Goal: Navigation & Orientation: Find specific page/section

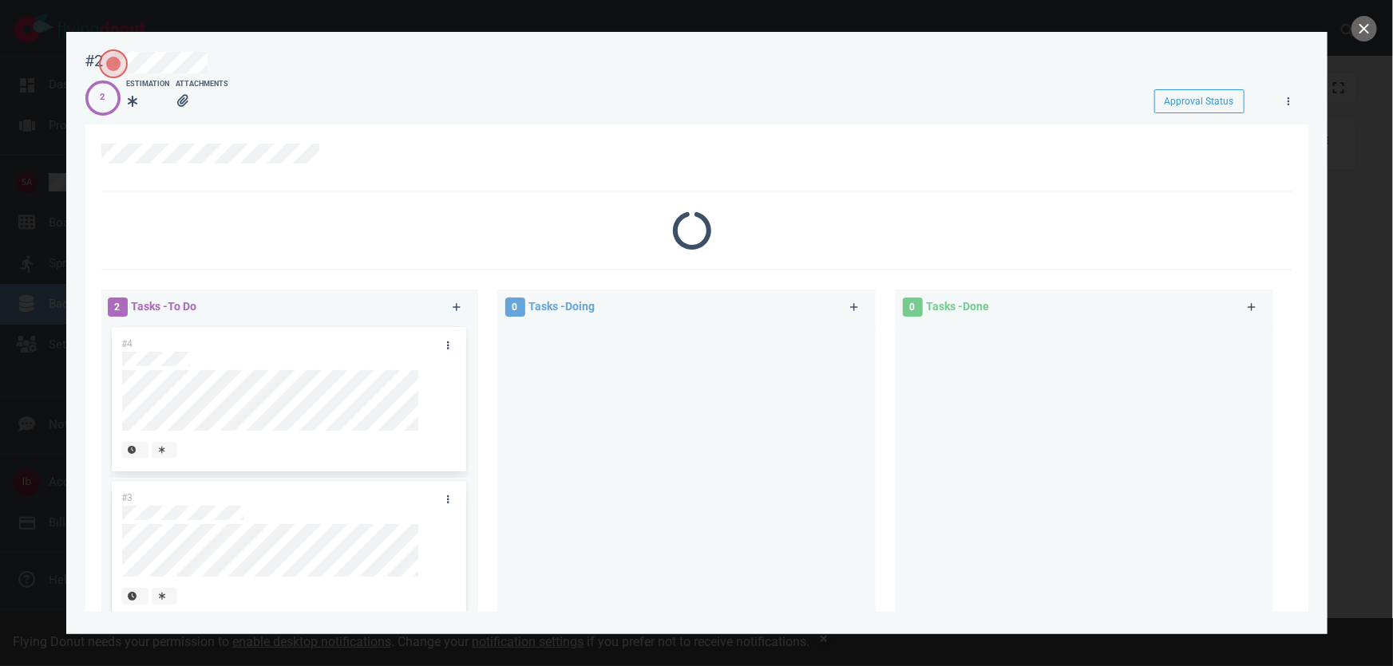
click at [0, 144] on div at bounding box center [696, 333] width 1393 height 666
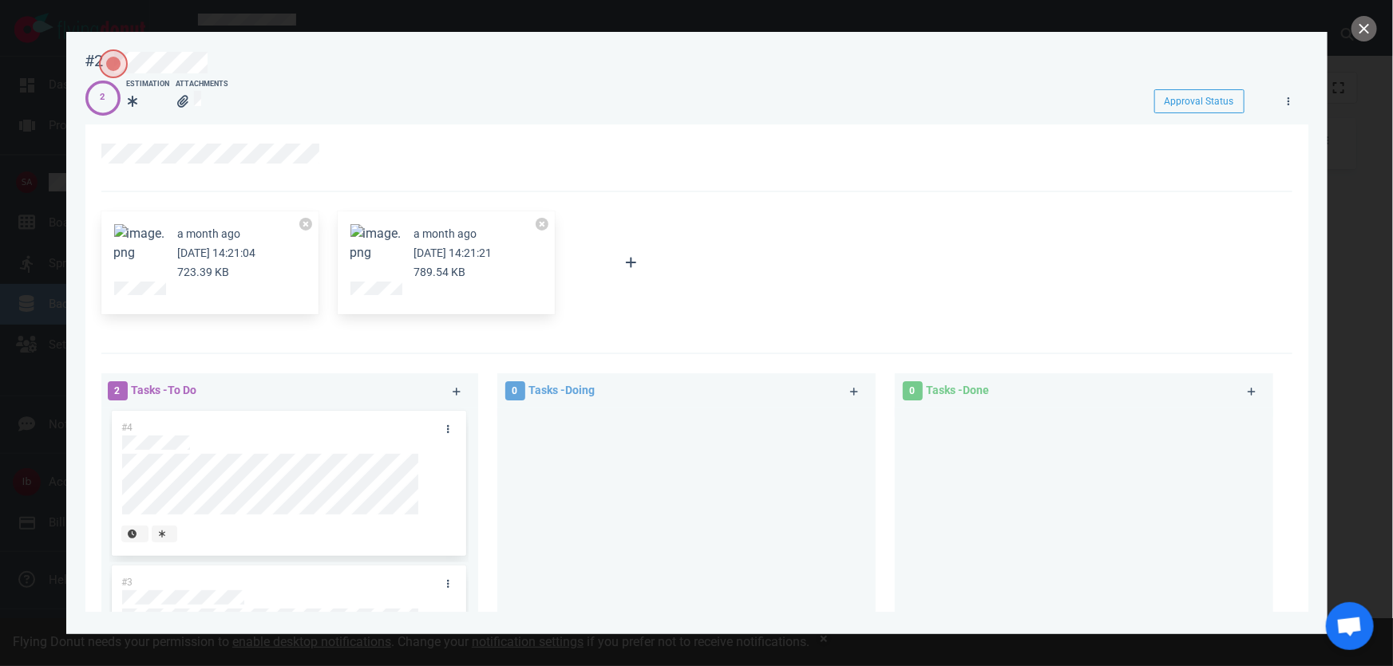
click at [22, 121] on div at bounding box center [696, 333] width 1393 height 666
click at [1378, 24] on div at bounding box center [696, 333] width 1393 height 666
click at [1355, 25] on button "close" at bounding box center [1364, 29] width 26 height 26
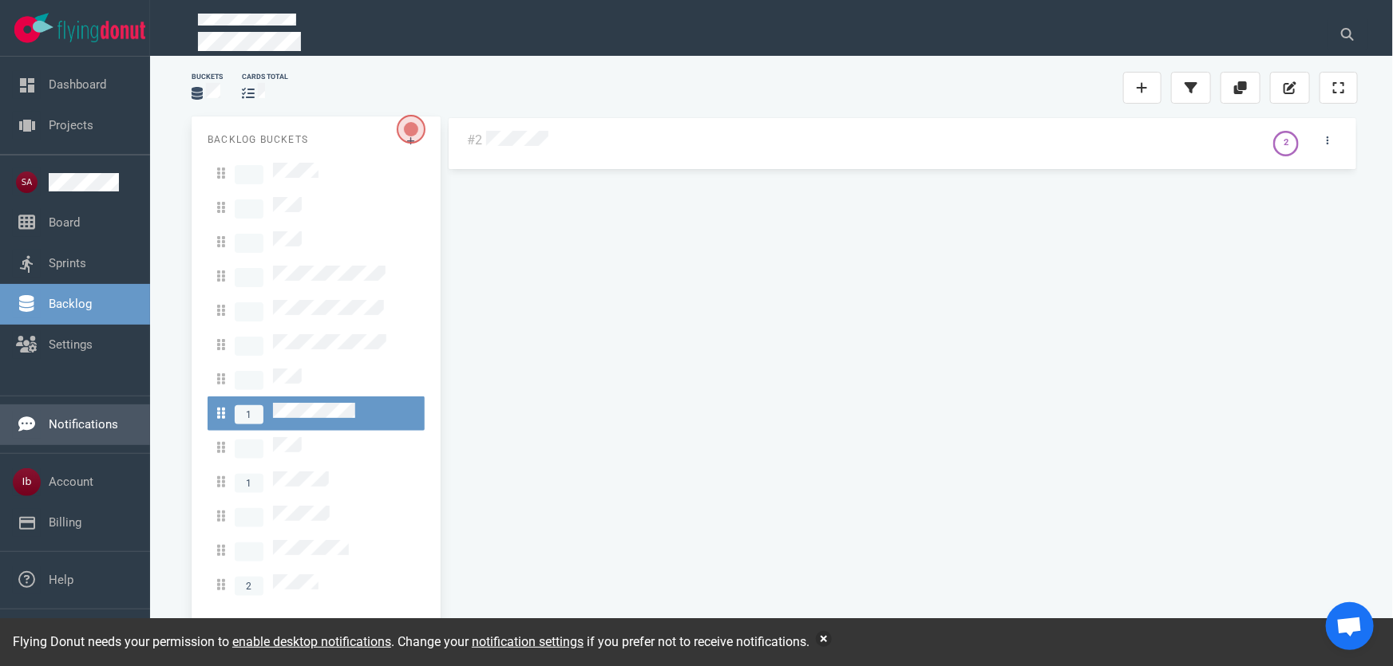
click at [64, 417] on link "Notifications" at bounding box center [83, 424] width 69 height 14
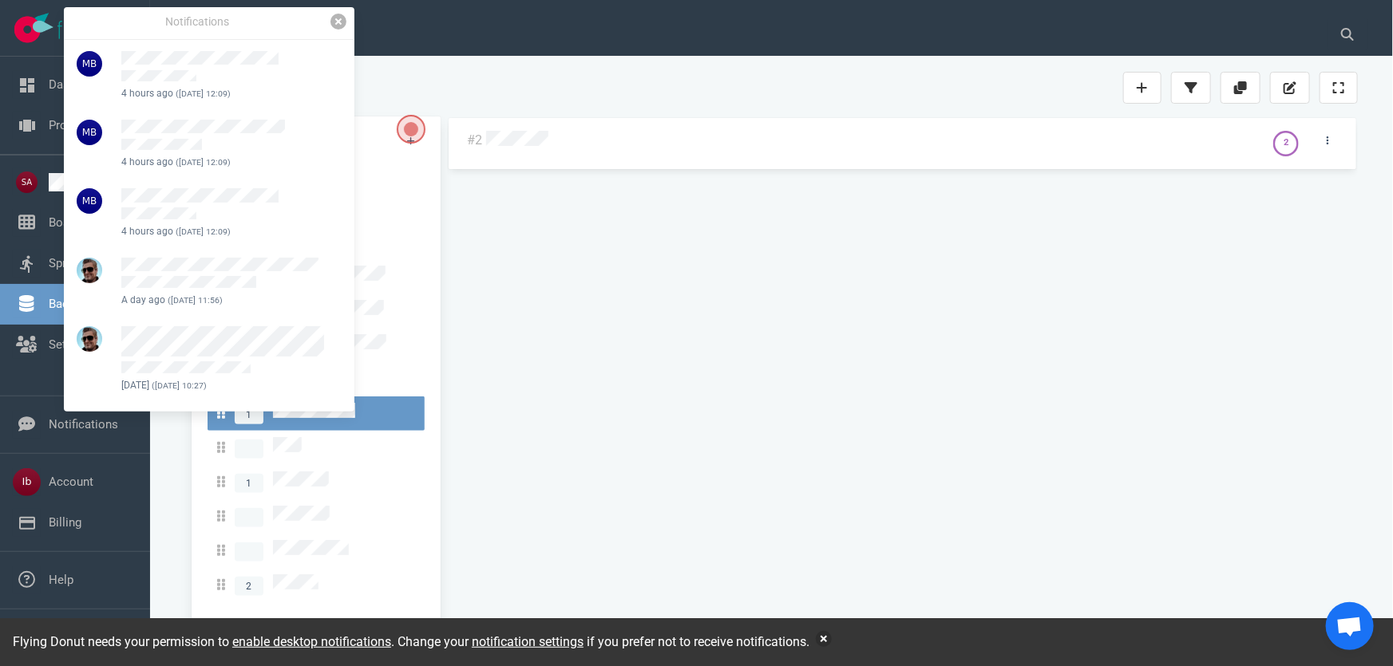
click at [343, 17] on link at bounding box center [338, 22] width 16 height 16
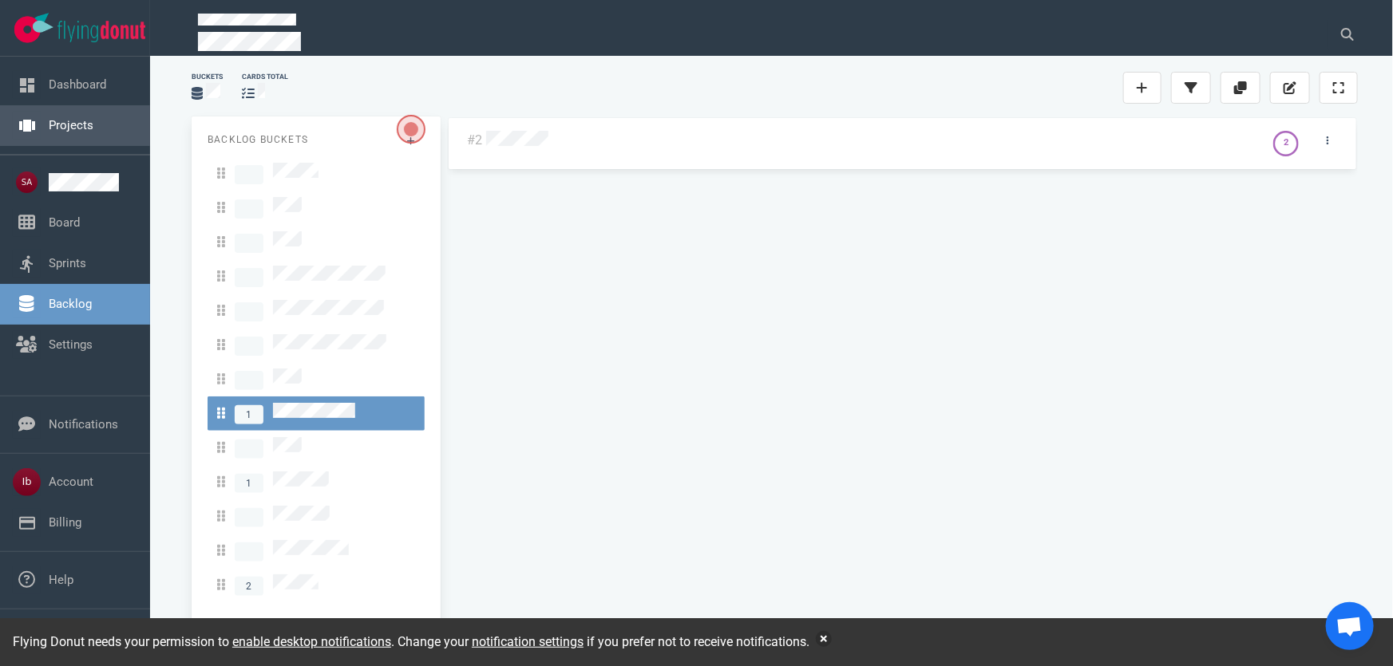
click at [80, 118] on link "Projects" at bounding box center [71, 125] width 45 height 14
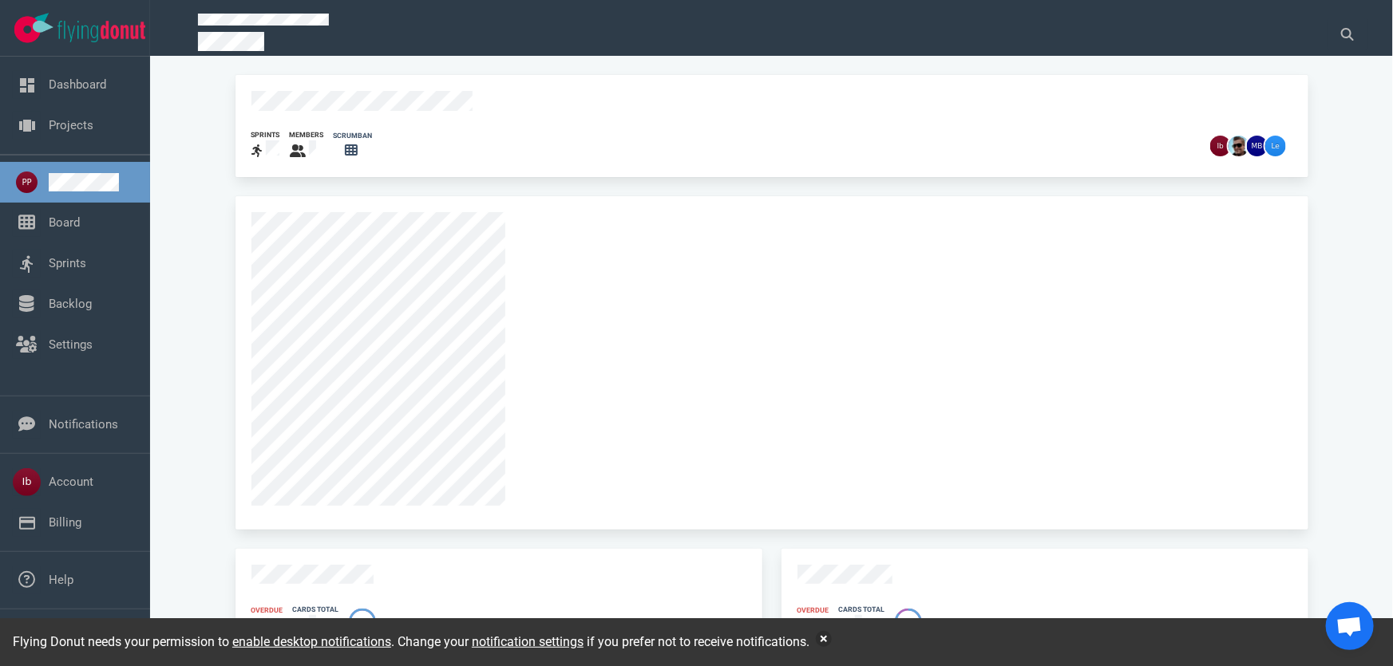
click at [398, 263] on div at bounding box center [767, 359] width 1033 height 294
click at [54, 230] on link "Board" at bounding box center [64, 222] width 31 height 14
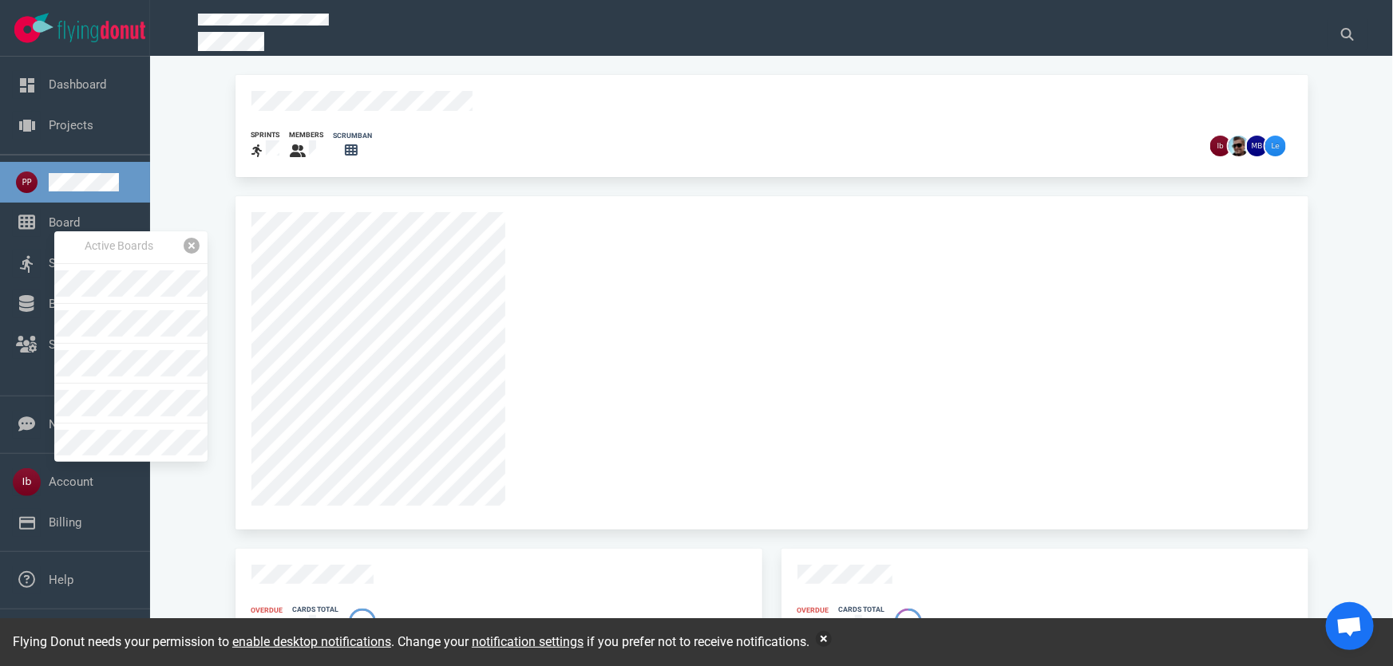
click at [184, 245] on link at bounding box center [192, 246] width 16 height 16
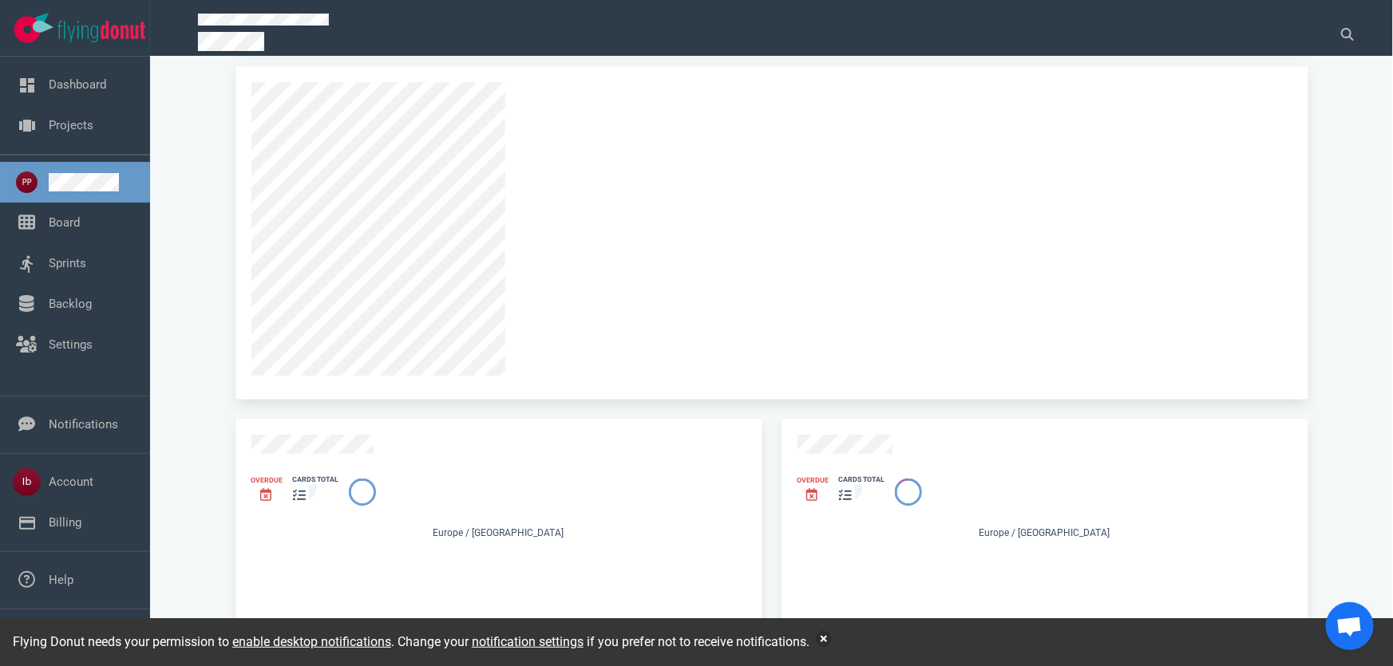
scroll to position [435, 0]
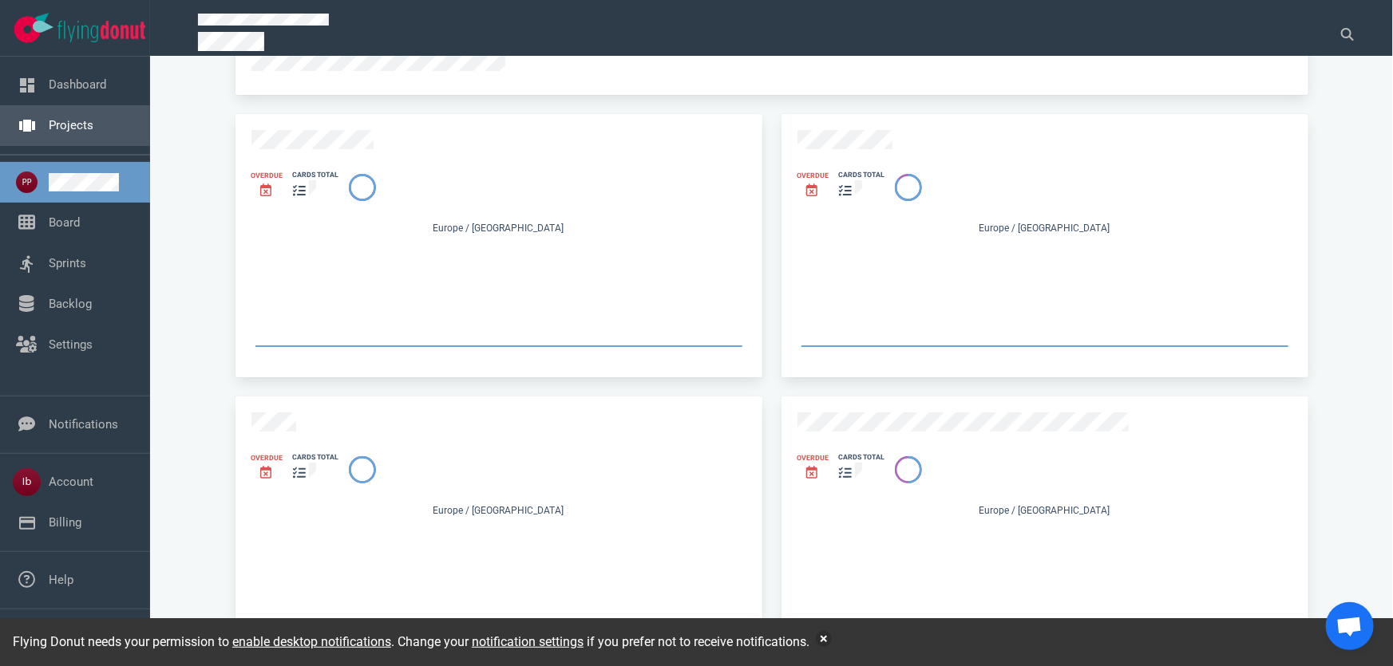
click at [60, 119] on link "Projects" at bounding box center [71, 125] width 45 height 14
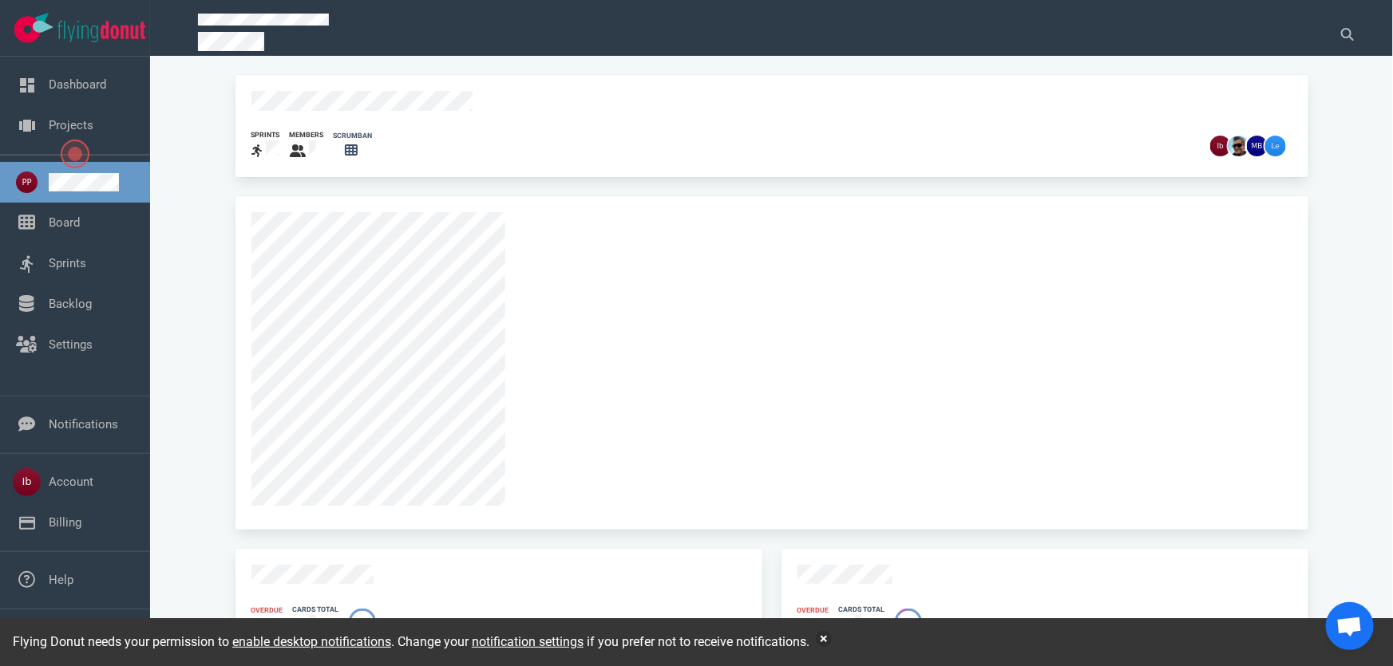
click at [223, 219] on div "sprints members scrumban Overdue cards total [GEOGRAPHIC_DATA] / [GEOGRAPHIC_DA…" at bounding box center [771, 370] width 1204 height 591
click at [227, 239] on div "sprints members scrumban Overdue cards total [GEOGRAPHIC_DATA] / [GEOGRAPHIC_DA…" at bounding box center [771, 370] width 1204 height 591
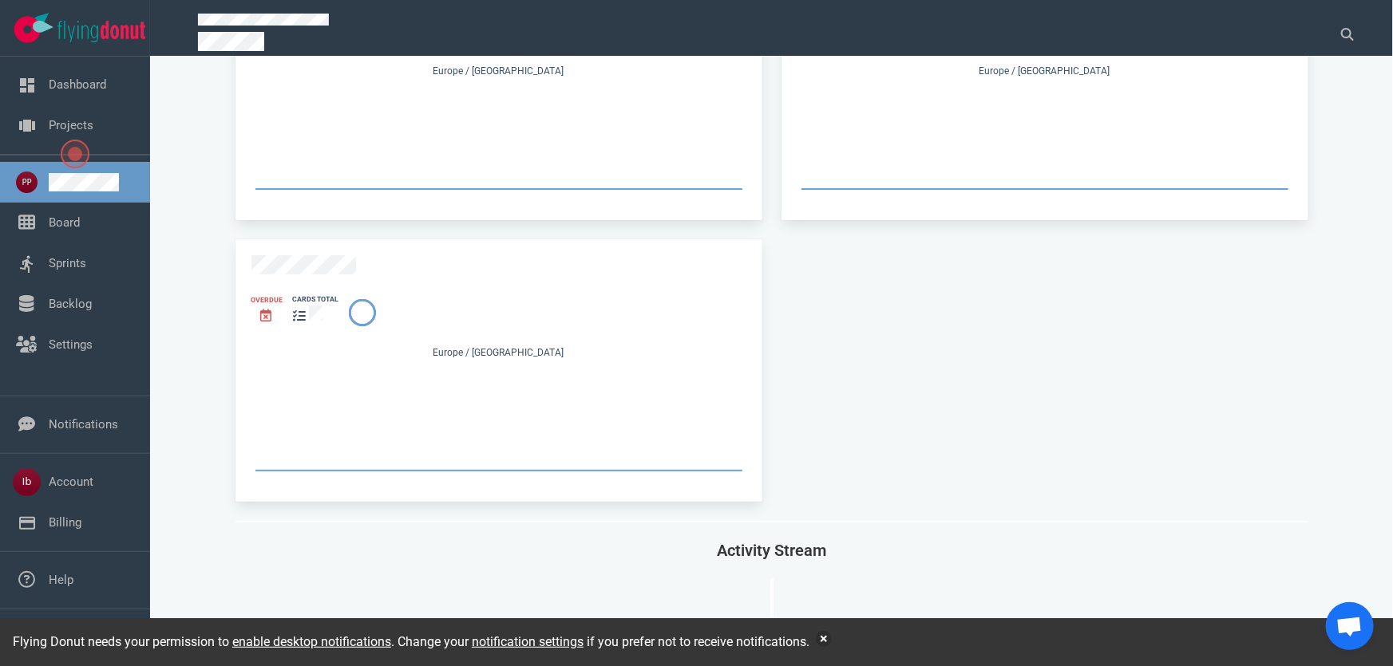
scroll to position [943, 0]
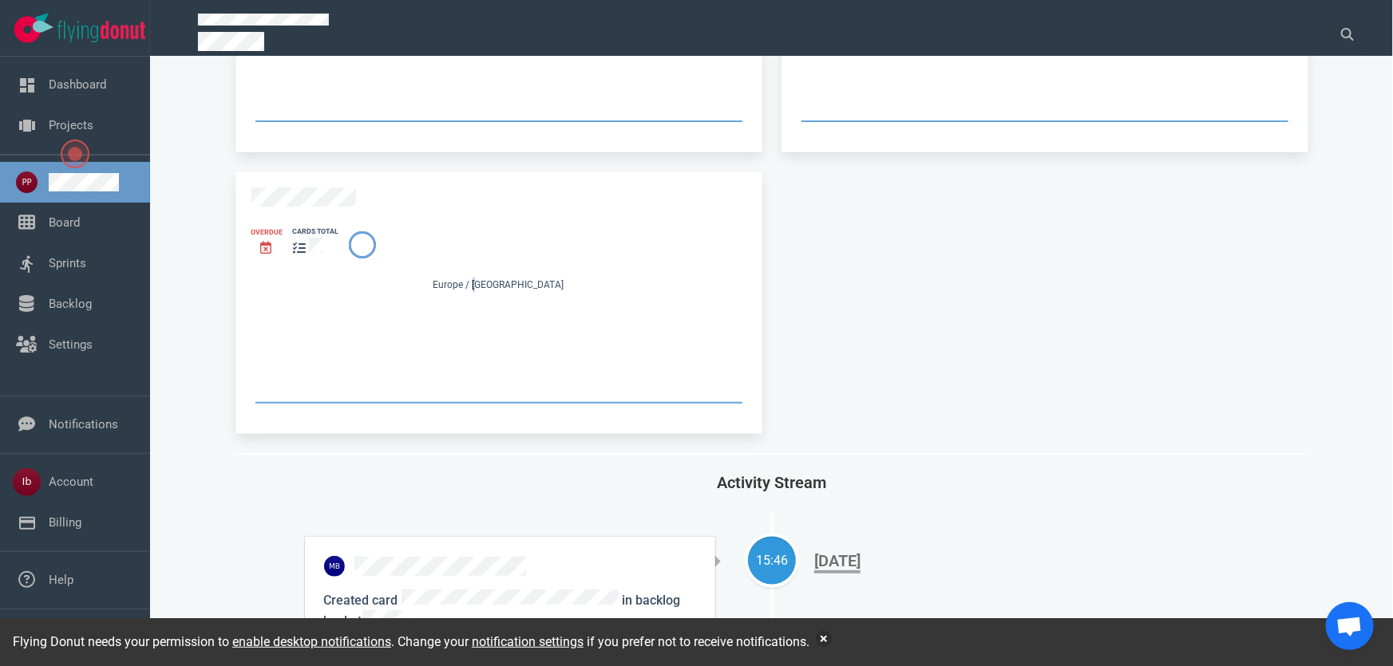
click at [493, 278] on div "Europe / [GEOGRAPHIC_DATA]" at bounding box center [498, 287] width 495 height 18
click at [358, 232] on icon at bounding box center [363, 245] width 26 height 26
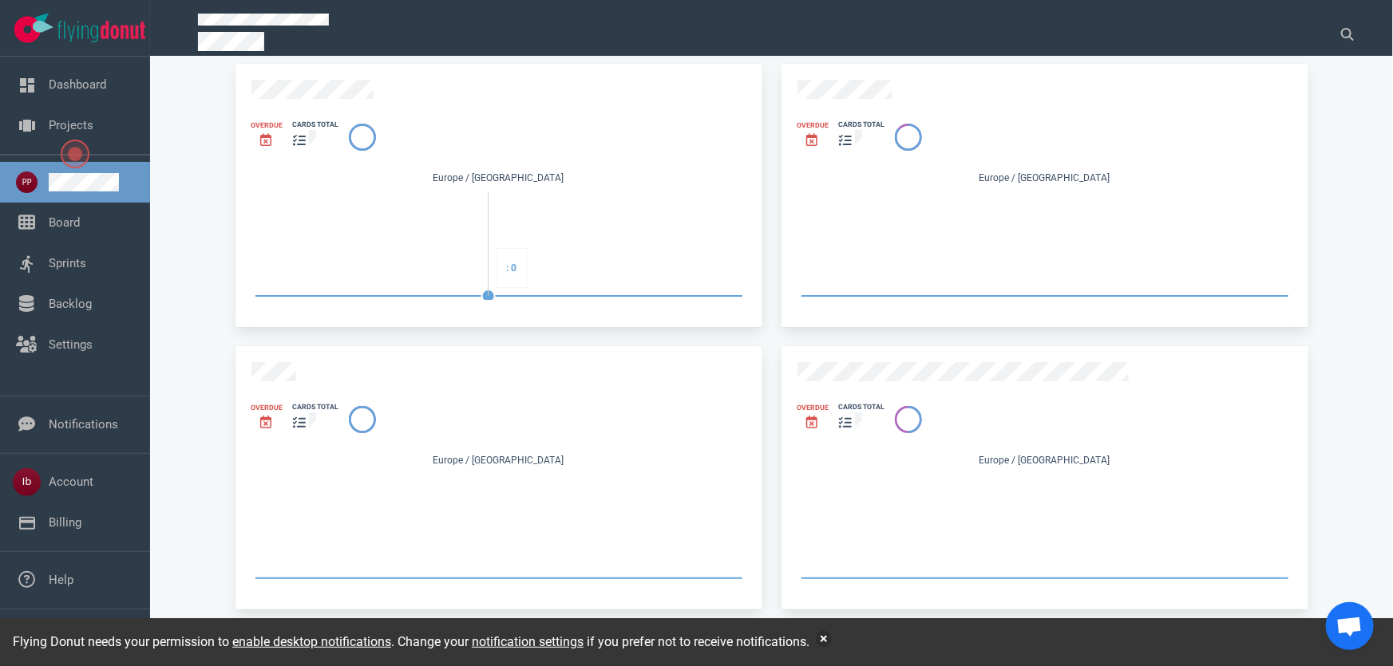
scroll to position [217, 0]
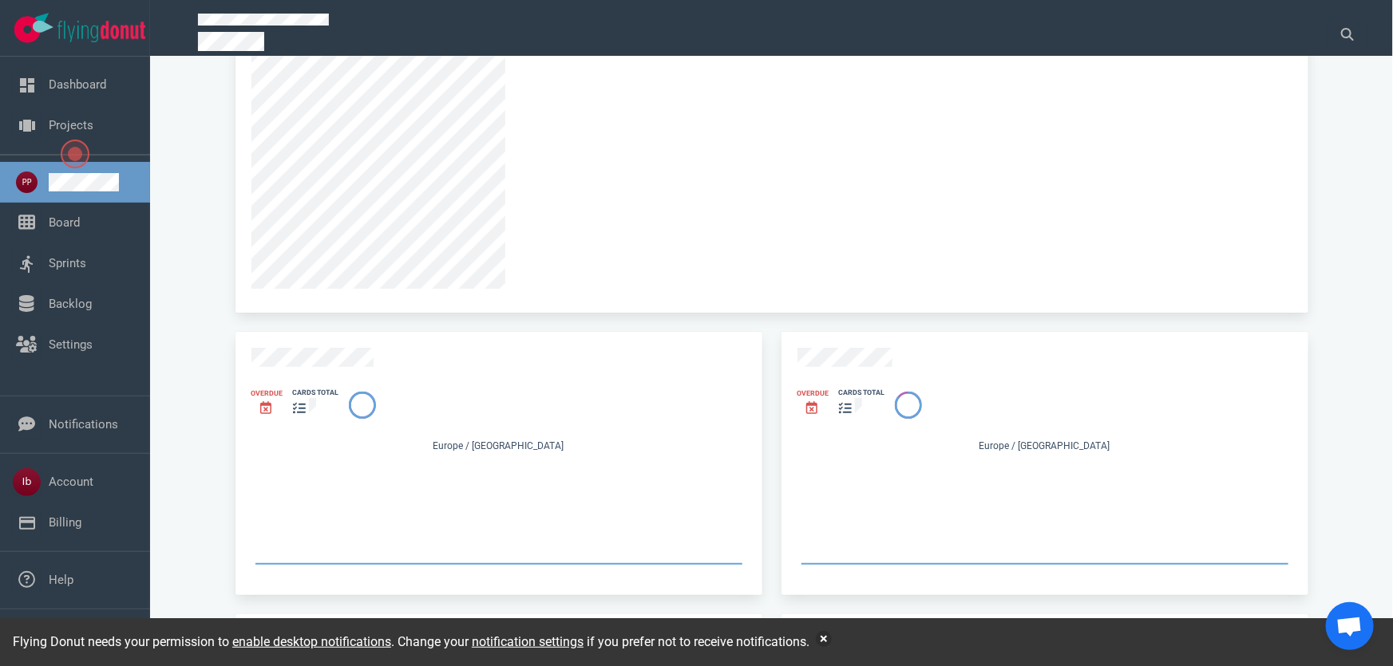
click at [841, 402] on icon at bounding box center [845, 408] width 13 height 13
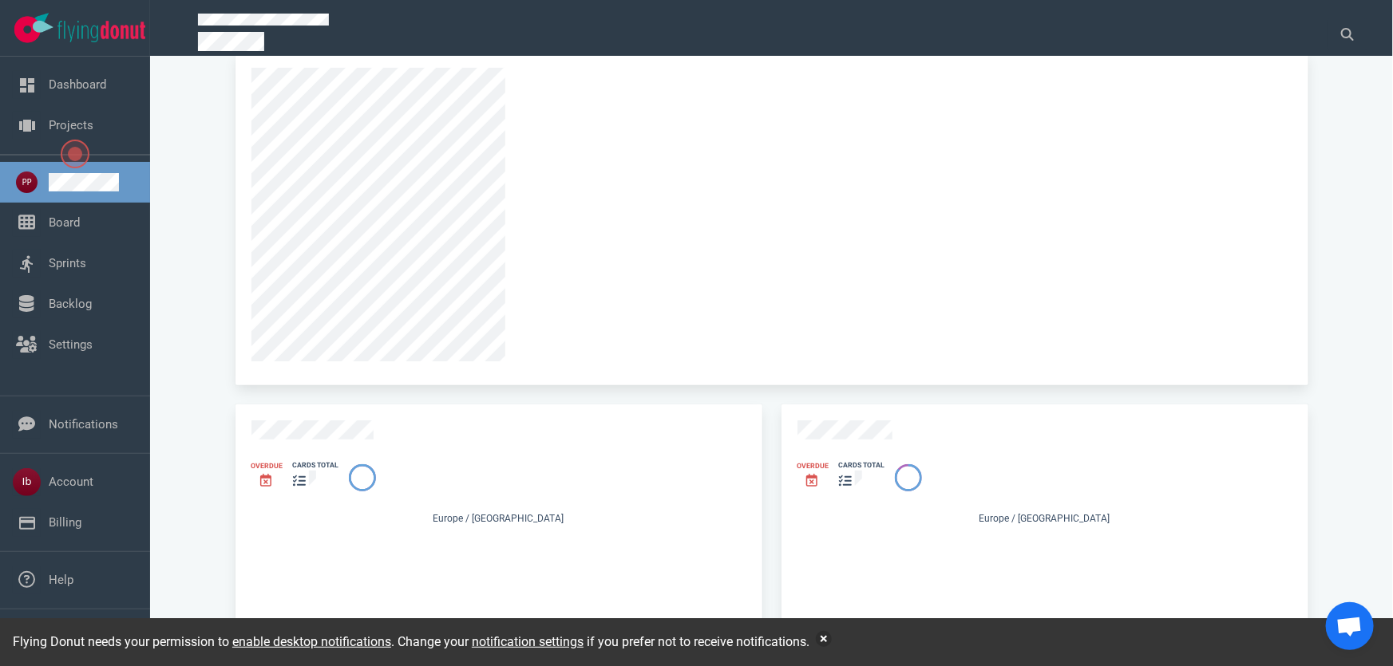
scroll to position [0, 0]
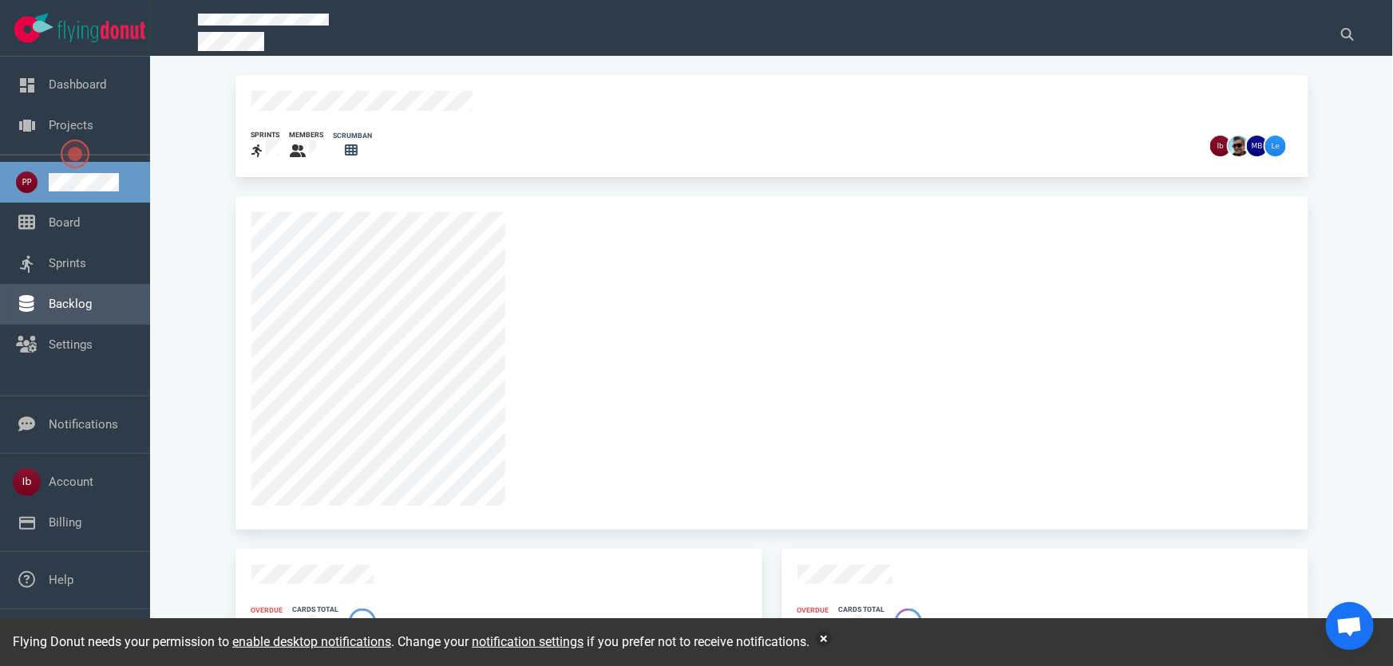
click at [60, 298] on link "Backlog" at bounding box center [70, 304] width 43 height 14
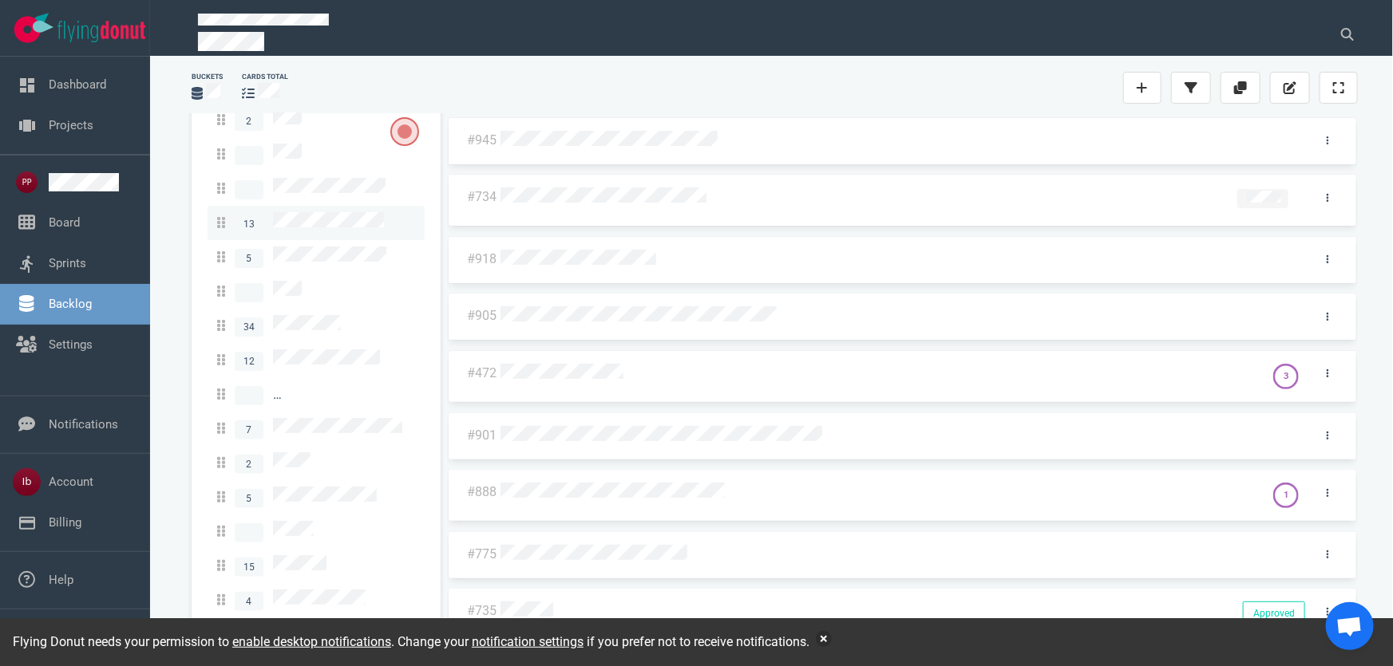
scroll to position [96, 0]
click at [356, 644] on link "1" at bounding box center [316, 661] width 217 height 34
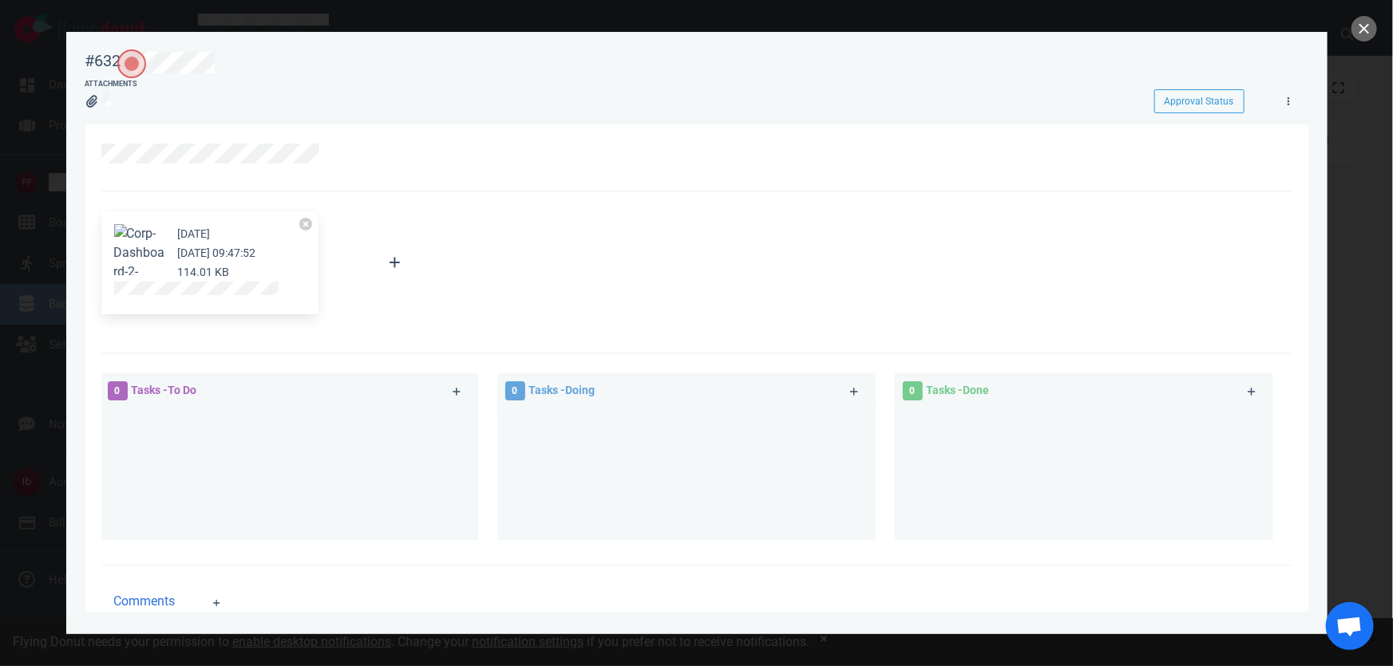
click at [138, 237] on button "Zoom image" at bounding box center [139, 272] width 51 height 96
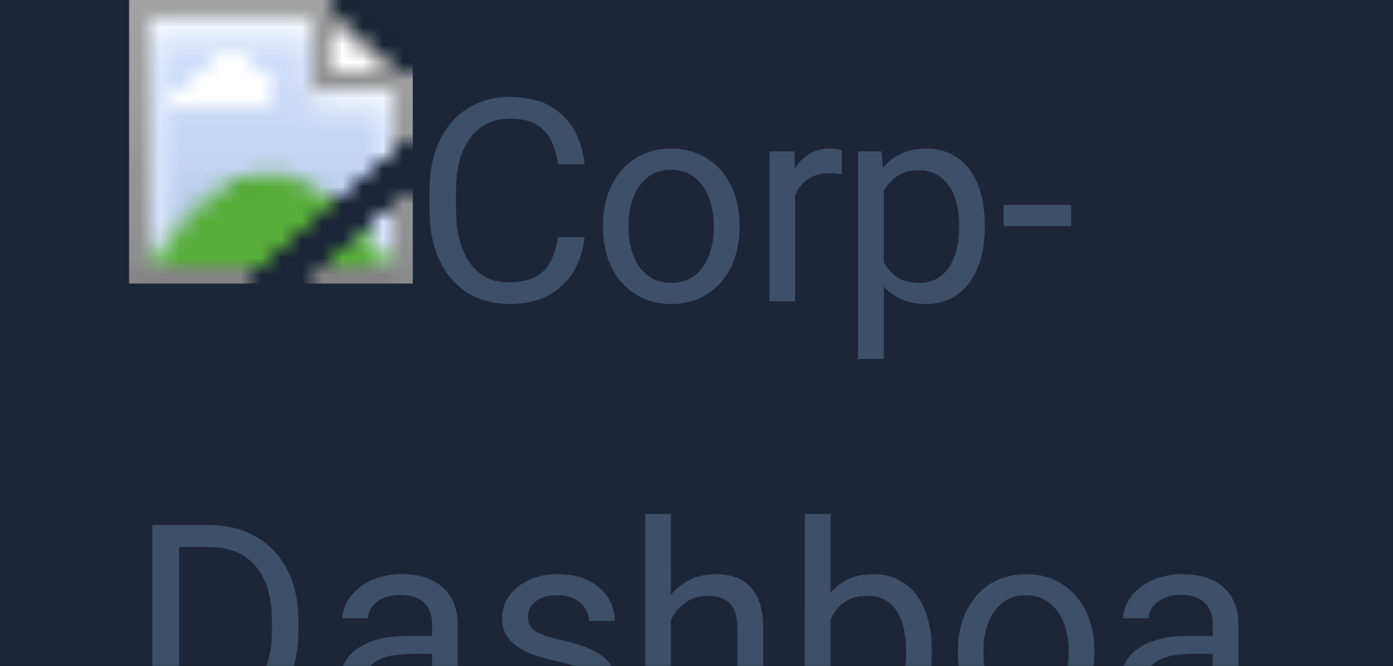
click at [155, 162] on button "Unzoom image" at bounding box center [696, 333] width 1393 height 666
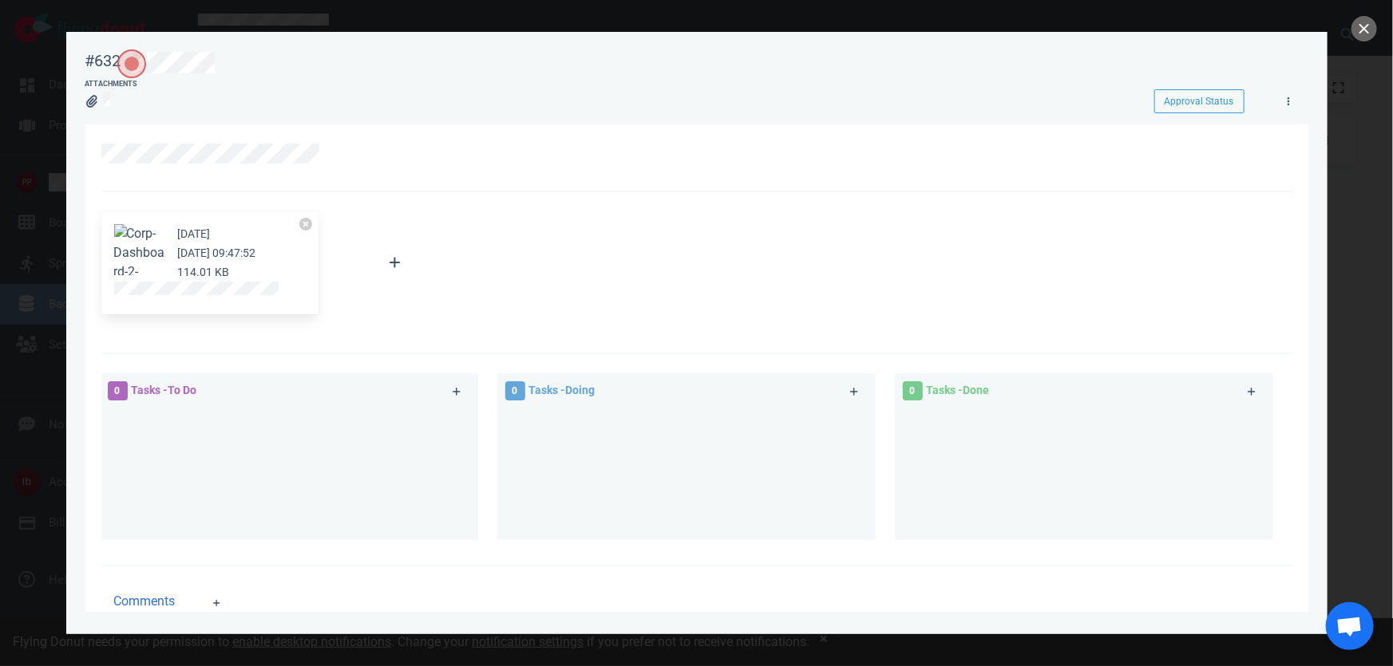
click at [46, 141] on div at bounding box center [696, 333] width 1393 height 666
click at [1364, 21] on button "close" at bounding box center [1364, 29] width 26 height 26
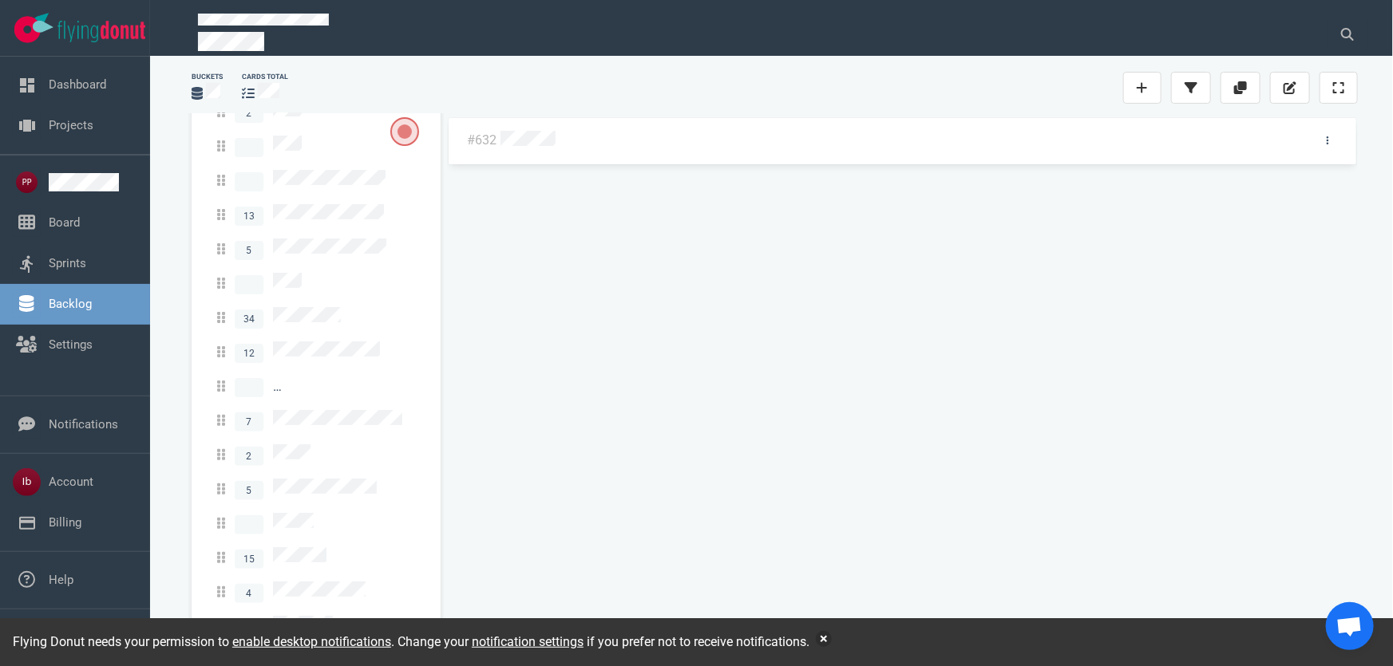
drag, startPoint x: 1358, startPoint y: 628, endPoint x: 1333, endPoint y: 531, distance: 100.5
click at [1333, 532] on body "Open Menu Close Menu Open Menu Filter Backlog Assignees Add users to filter by …" at bounding box center [696, 333] width 1393 height 666
click at [1340, 630] on span "Open de chat" at bounding box center [1349, 628] width 26 height 22
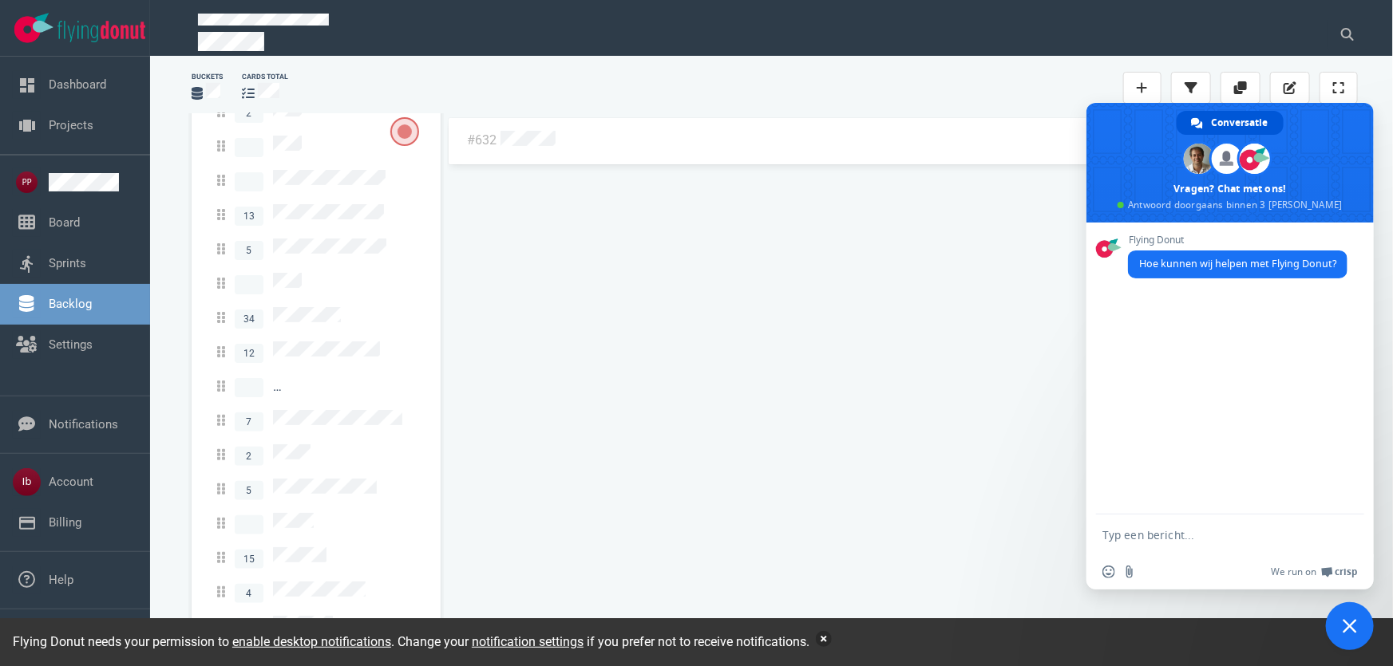
click at [824, 634] on button "button" at bounding box center [824, 639] width 16 height 16
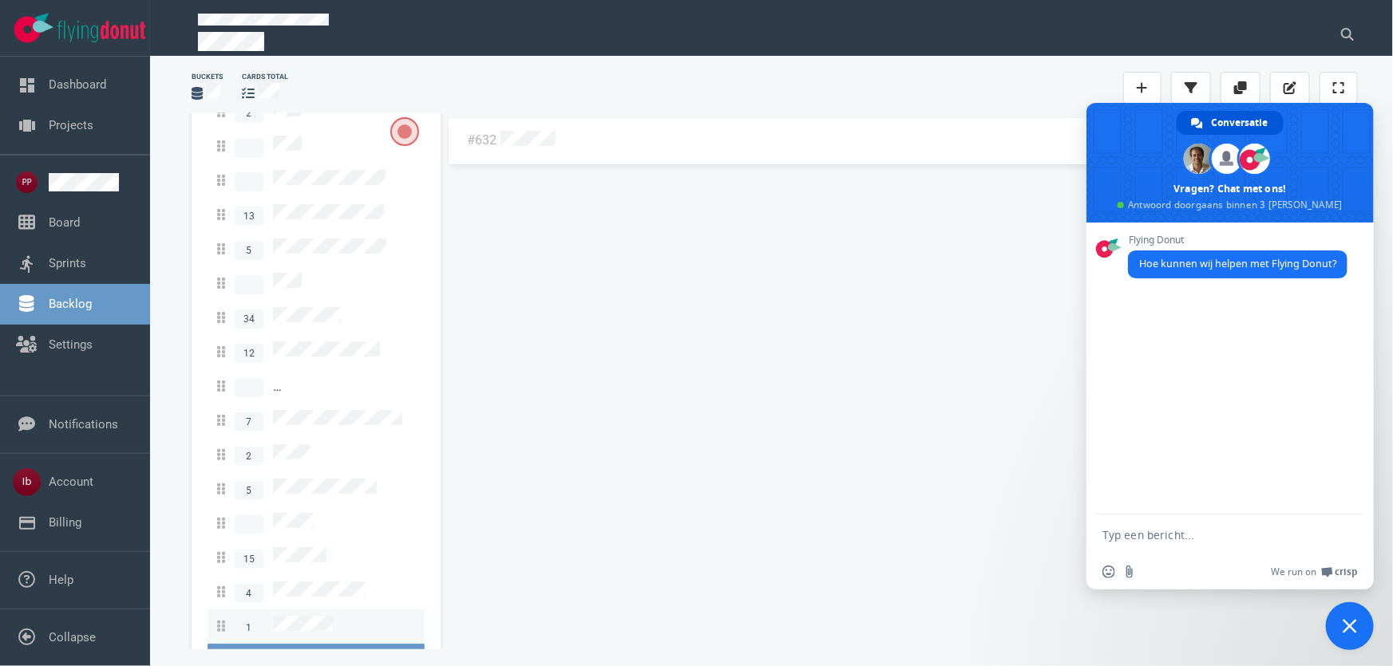
click at [299, 610] on link "1" at bounding box center [316, 627] width 217 height 34
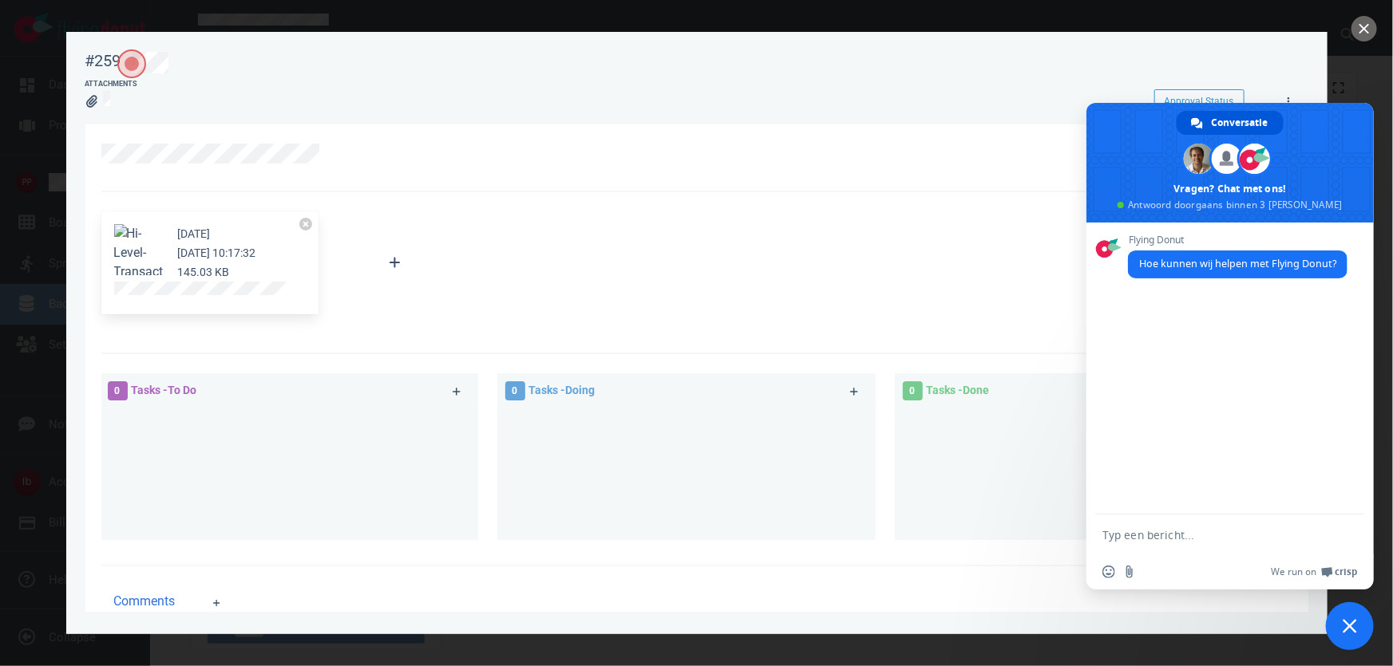
click at [151, 243] on button "Zoom image" at bounding box center [139, 272] width 51 height 96
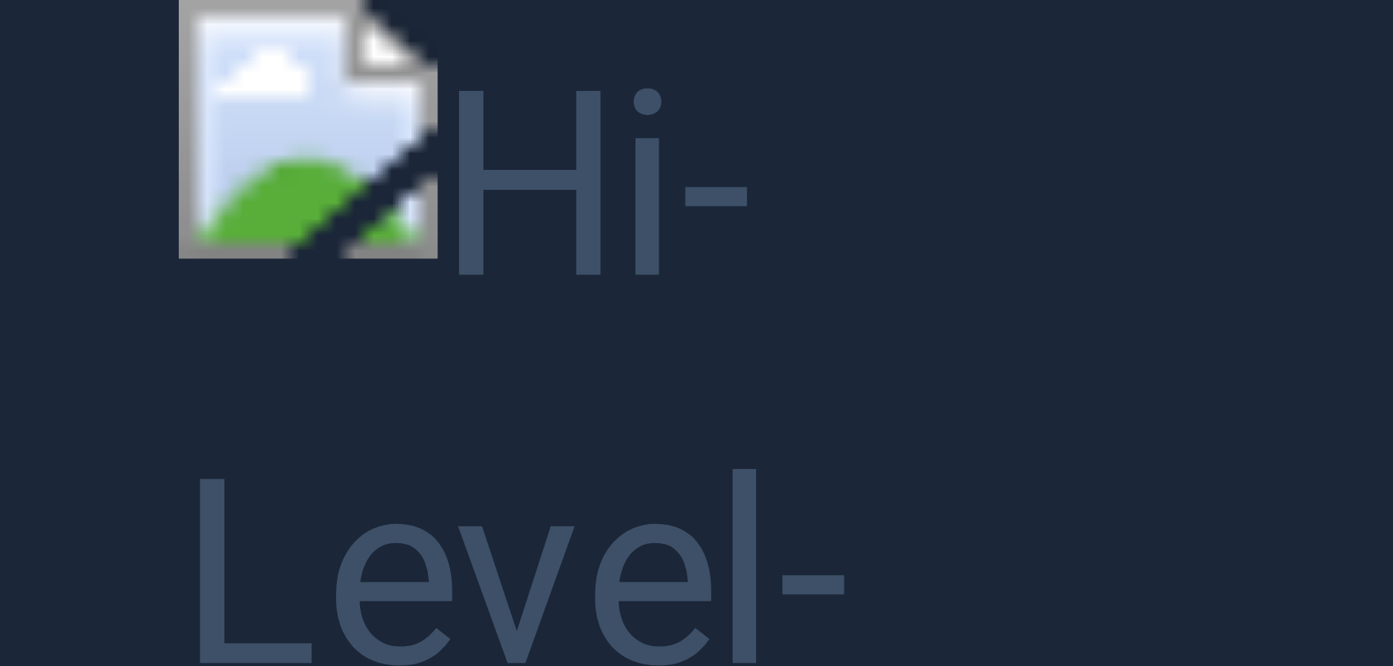
click at [1083, 229] on button "Unzoom image" at bounding box center [696, 333] width 1393 height 666
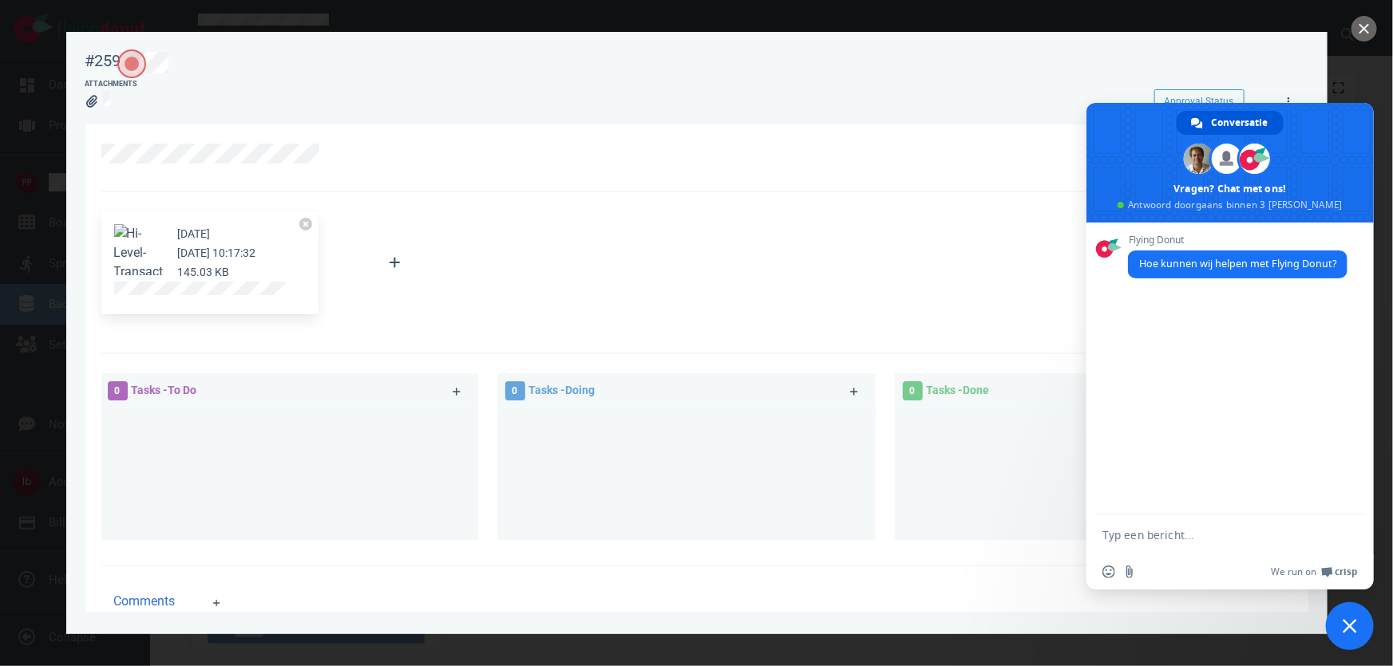
click at [132, 247] on button "Zoom image" at bounding box center [139, 272] width 51 height 96
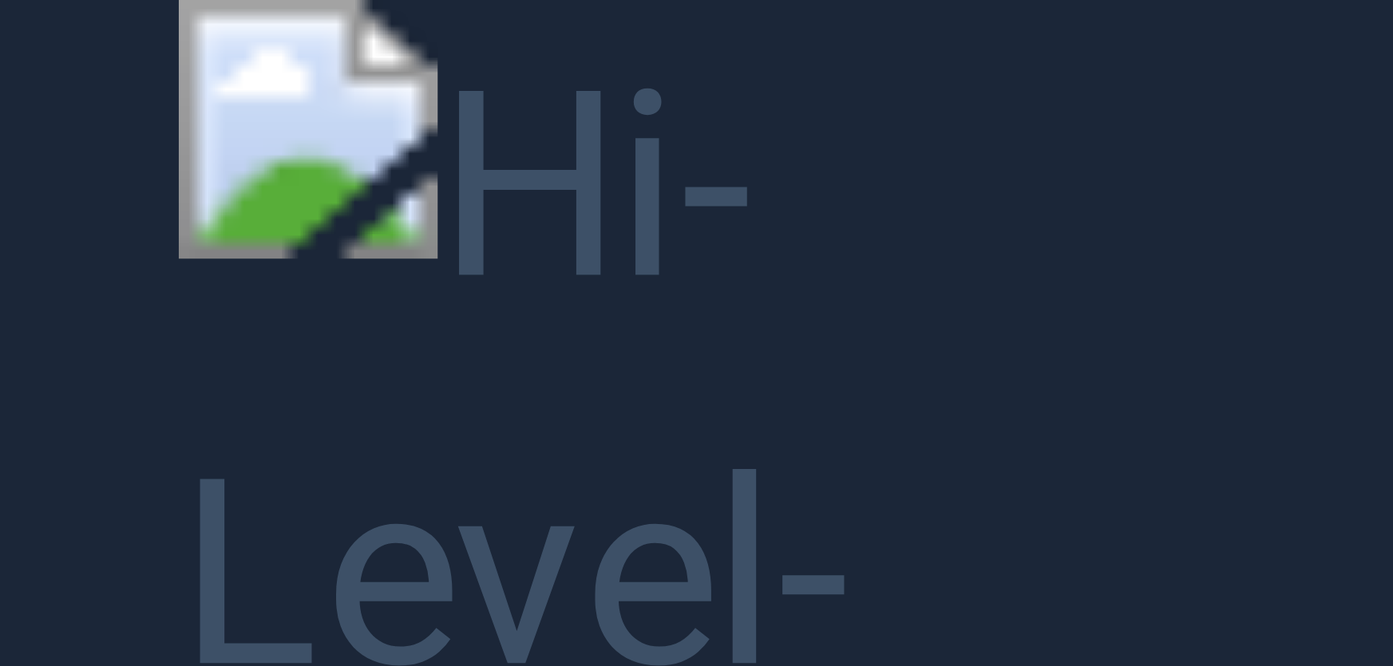
click at [138, 208] on button "Unzoom image" at bounding box center [696, 333] width 1393 height 666
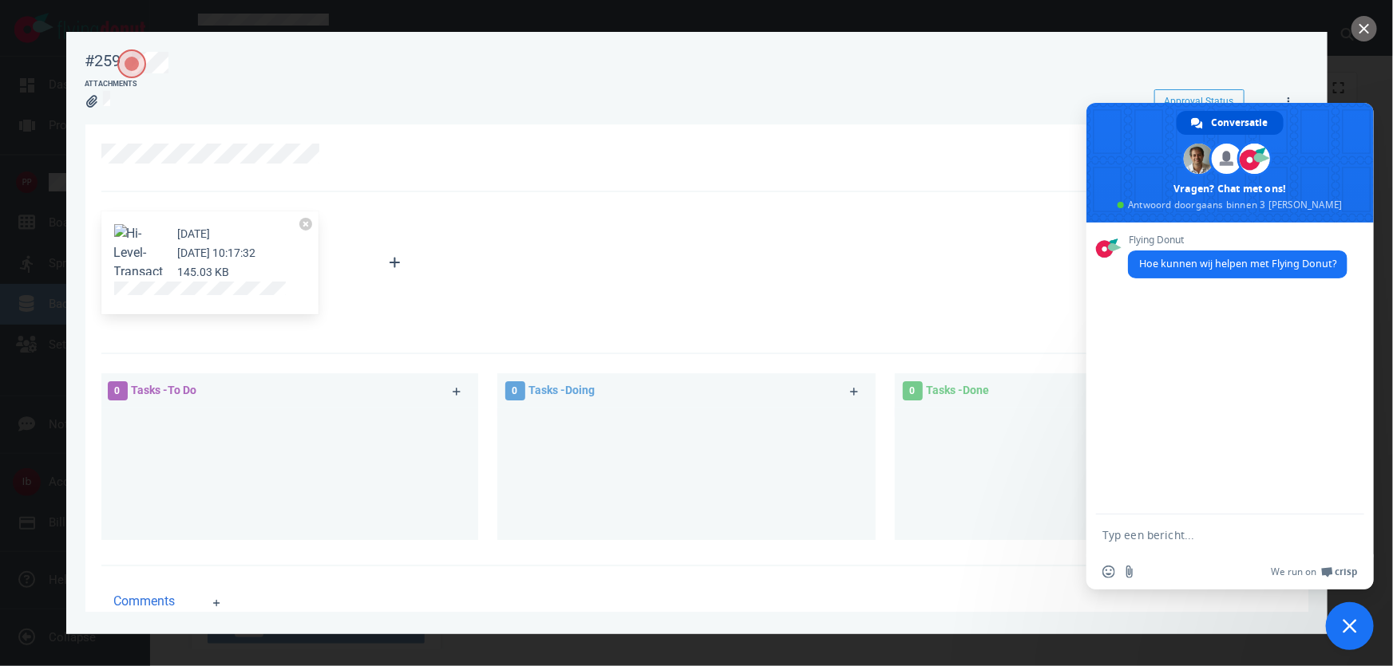
click at [1345, 630] on span "Chat sluiten" at bounding box center [1349, 626] width 14 height 14
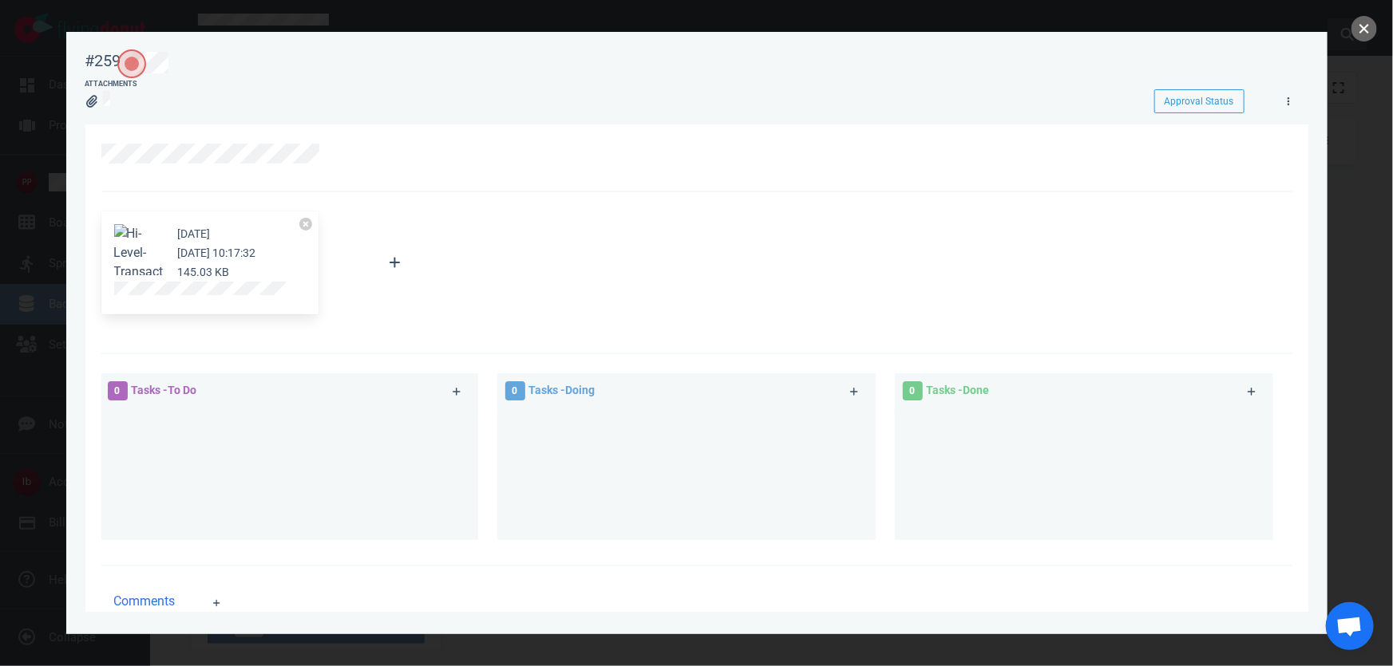
click at [1359, 30] on button "close" at bounding box center [1364, 29] width 26 height 26
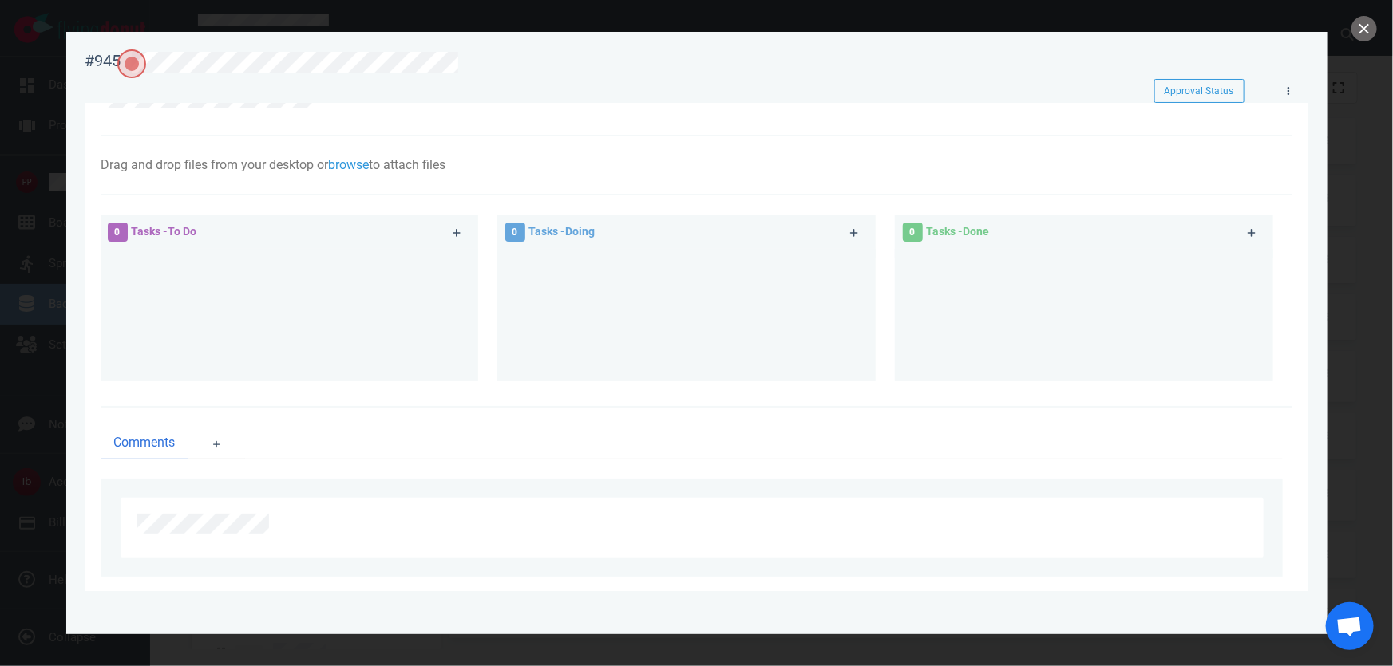
scroll to position [54, 0]
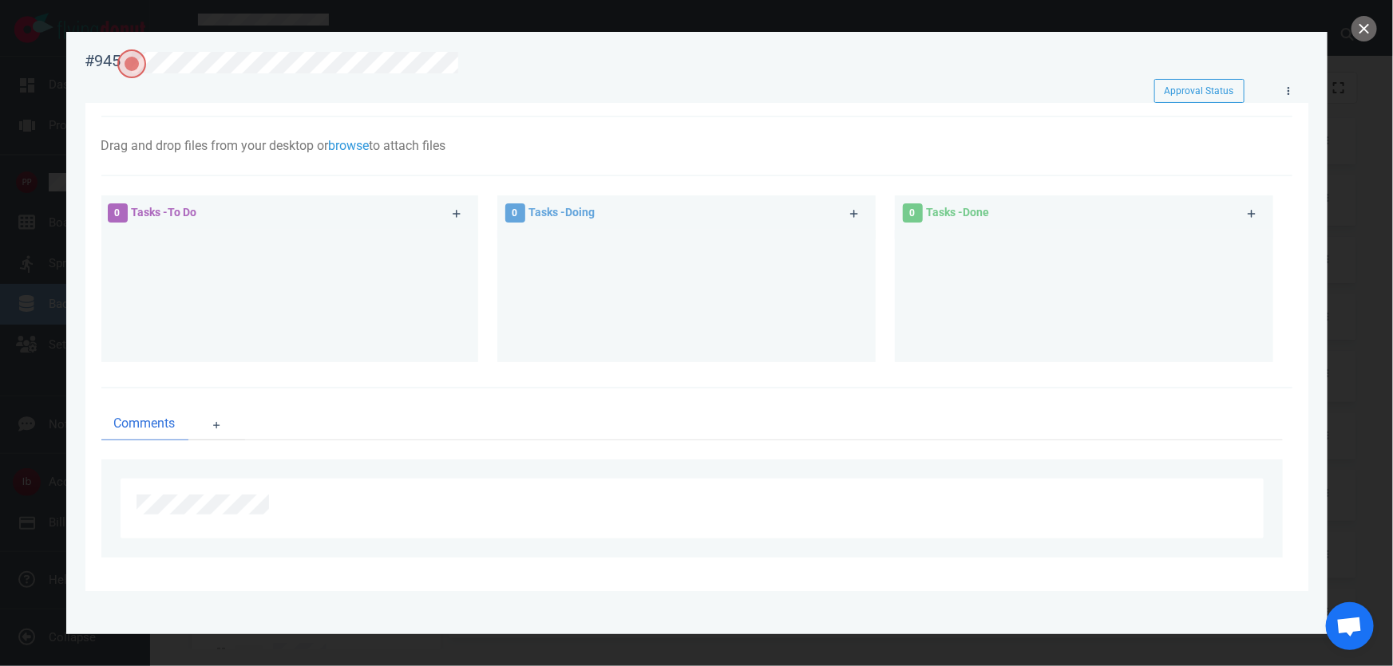
click at [1356, 16] on div at bounding box center [696, 333] width 1393 height 666
click at [1362, 20] on button "close" at bounding box center [1364, 29] width 26 height 26
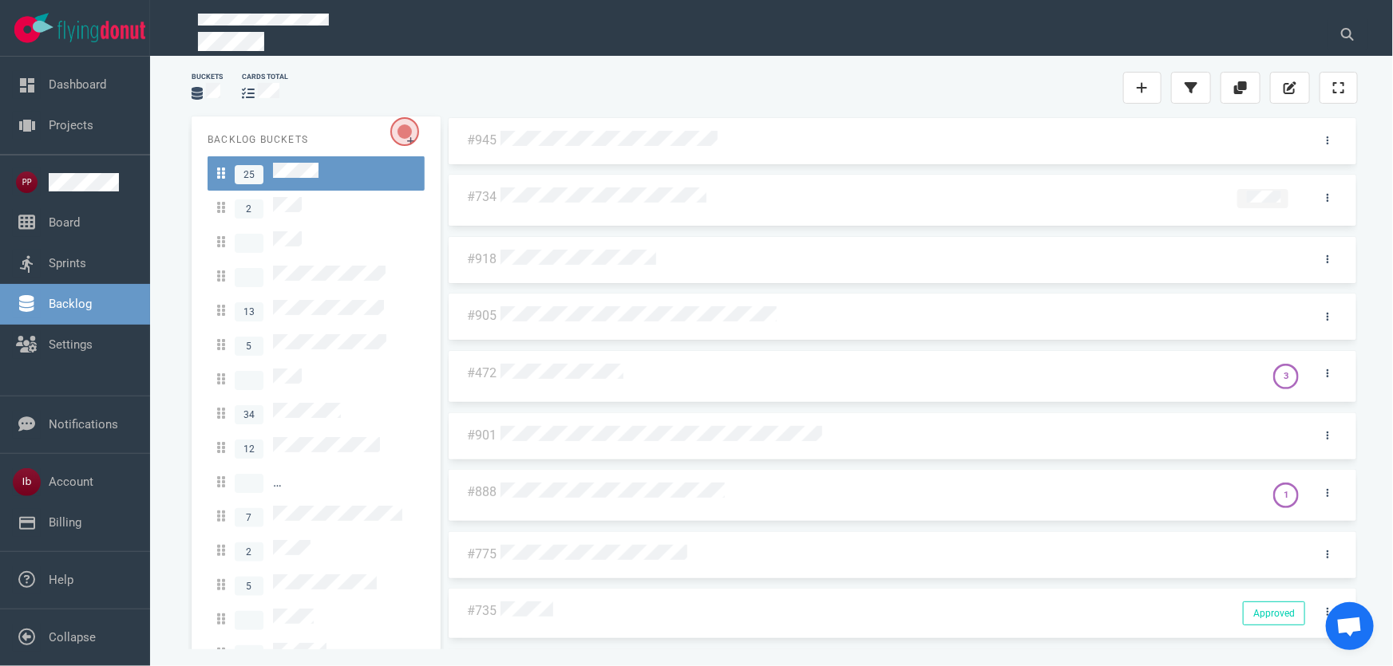
click at [603, 378] on div at bounding box center [877, 374] width 754 height 21
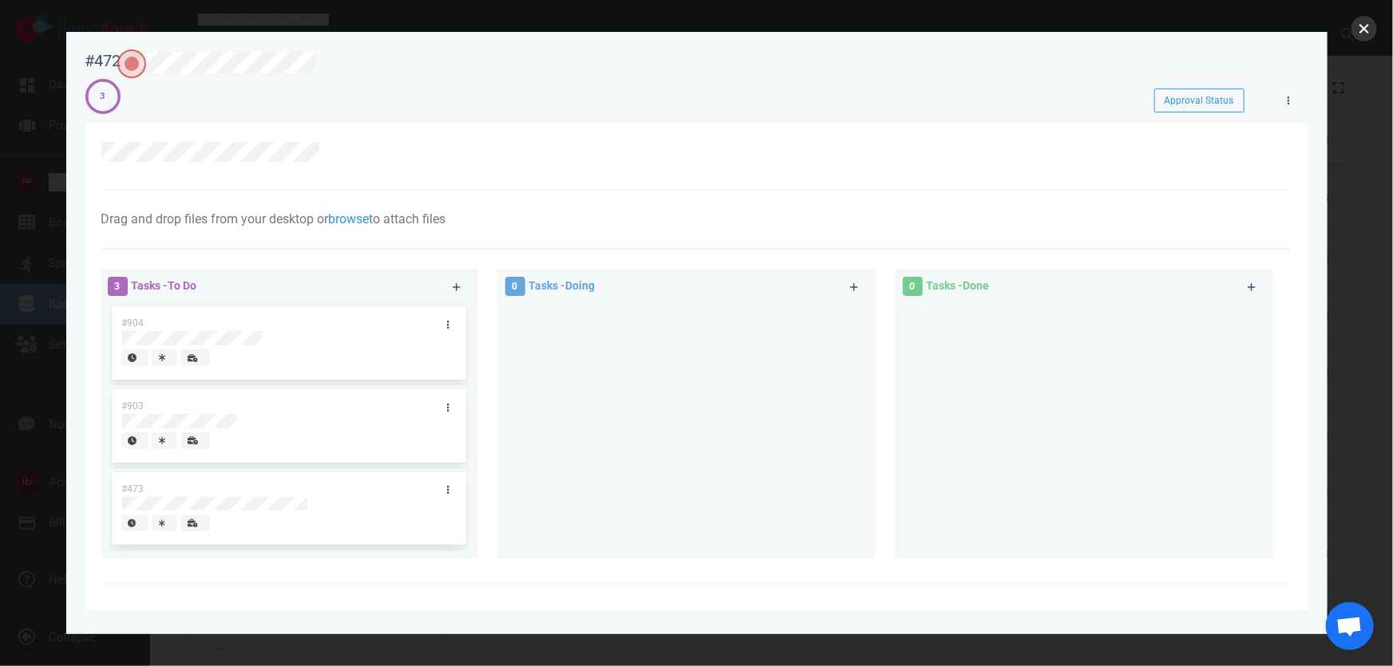
click at [1361, 24] on button "close" at bounding box center [1364, 29] width 26 height 26
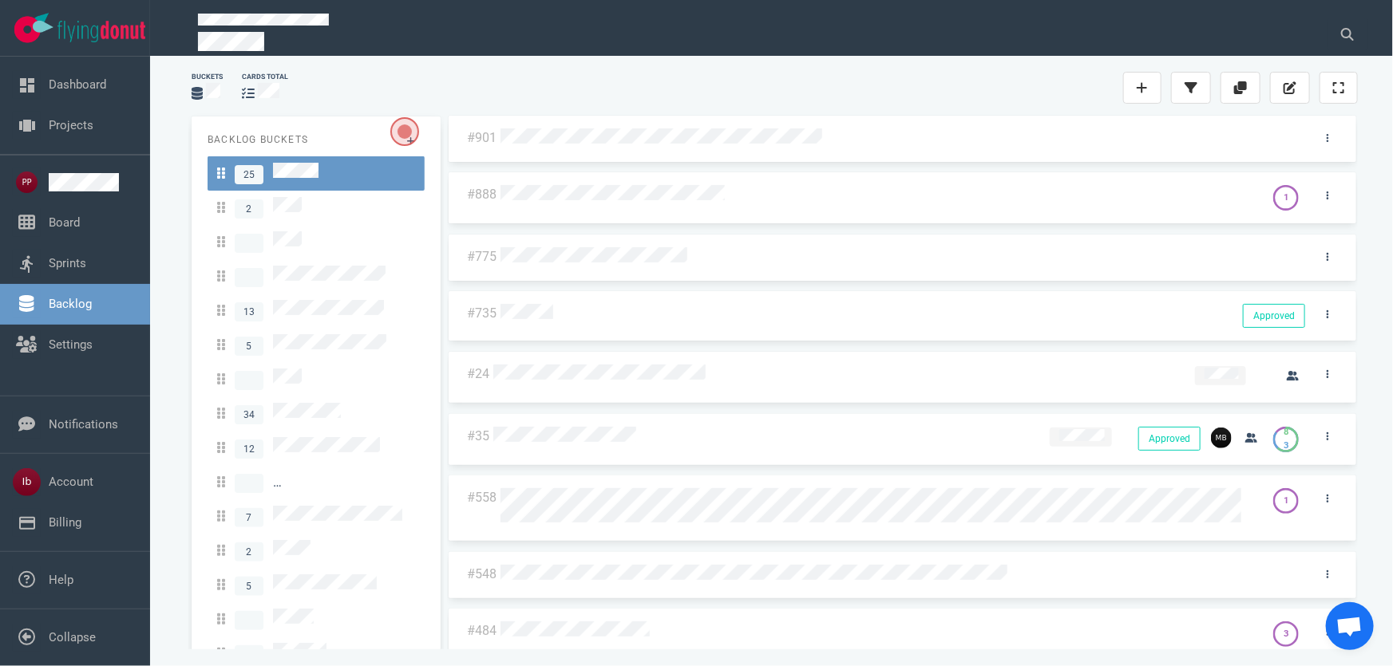
scroll to position [290, 0]
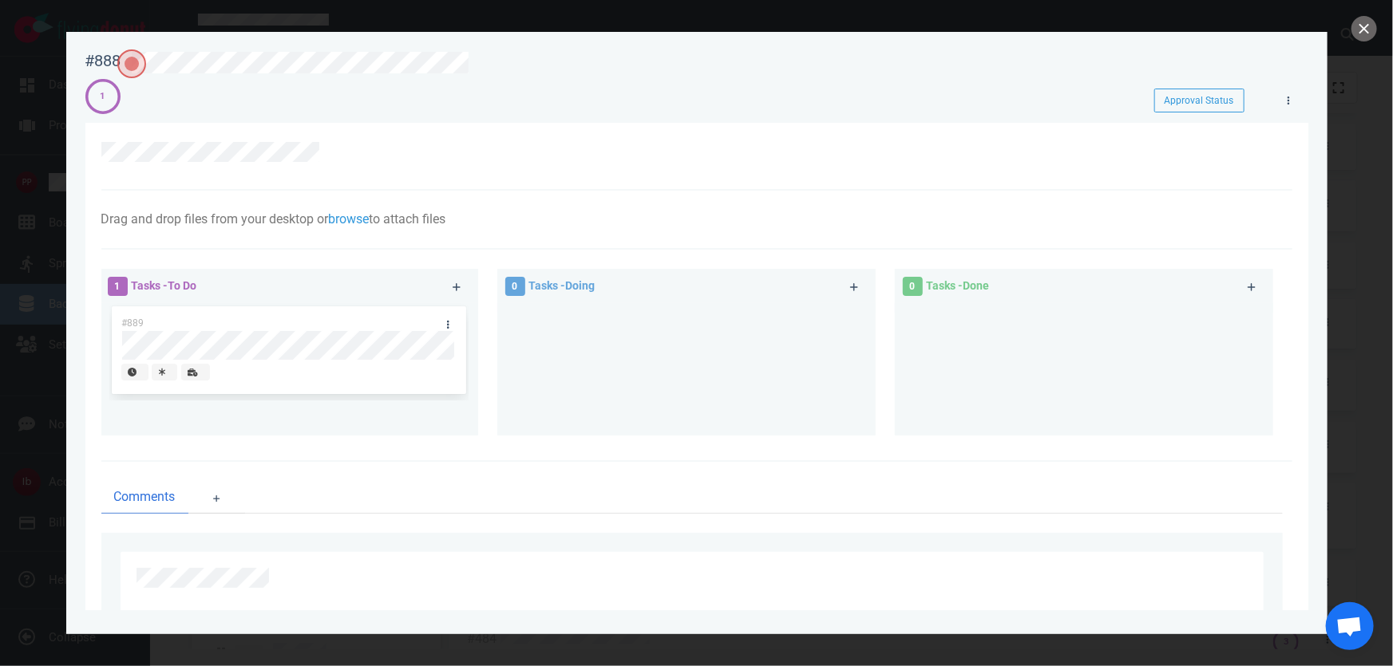
click at [1380, 22] on div at bounding box center [696, 333] width 1393 height 666
click at [1378, 22] on div at bounding box center [696, 333] width 1393 height 666
click at [1376, 23] on div at bounding box center [696, 333] width 1393 height 666
click at [1363, 32] on button "close" at bounding box center [1364, 29] width 26 height 26
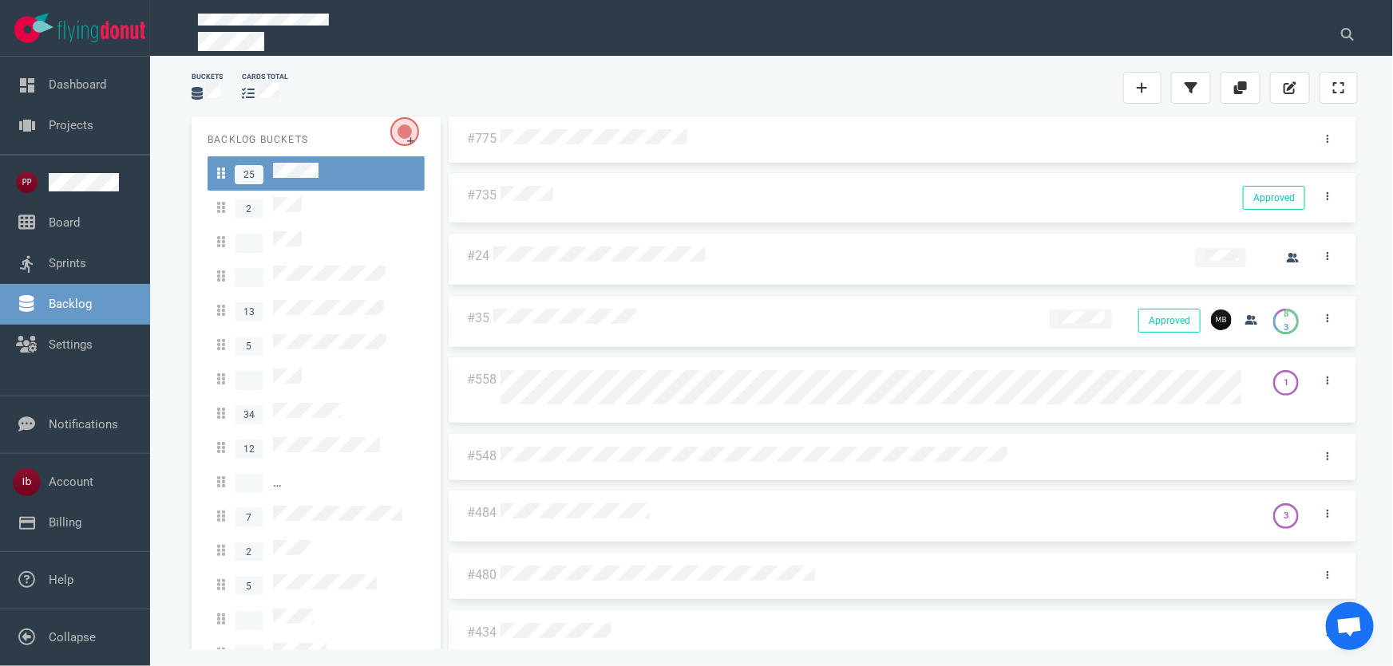
scroll to position [435, 0]
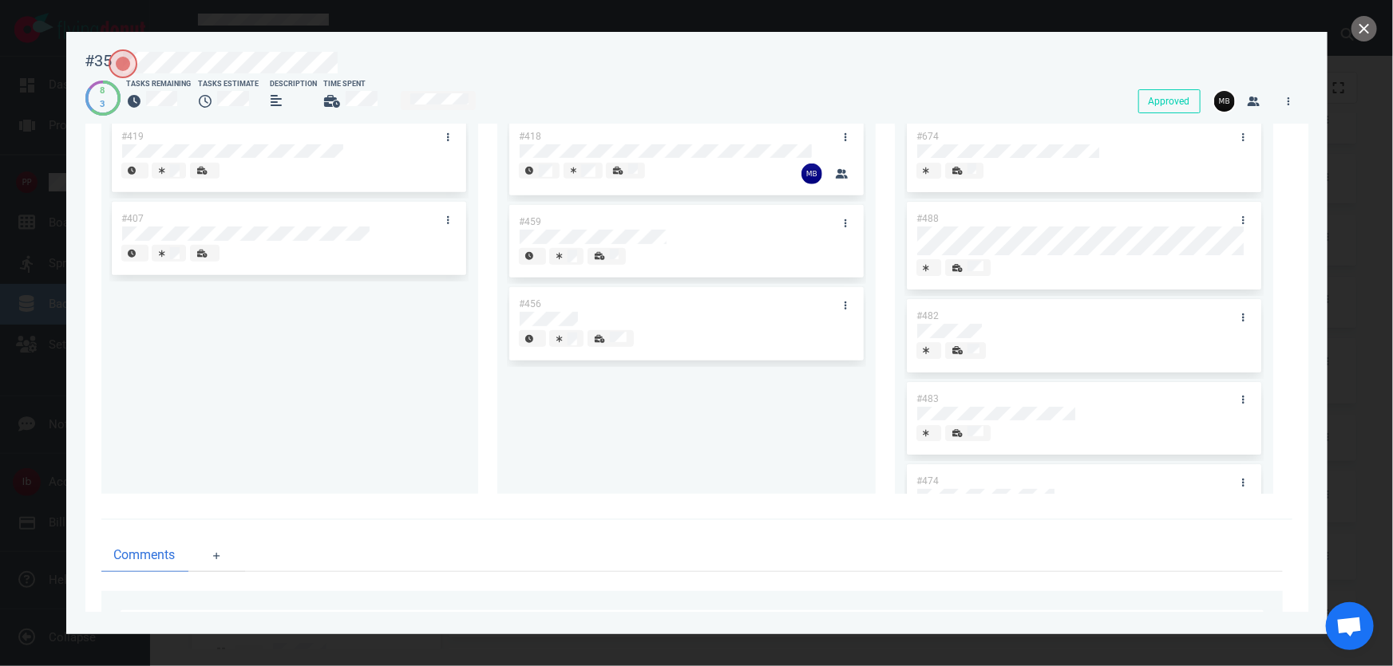
scroll to position [362, 0]
click at [1365, 22] on button "close" at bounding box center [1364, 29] width 26 height 26
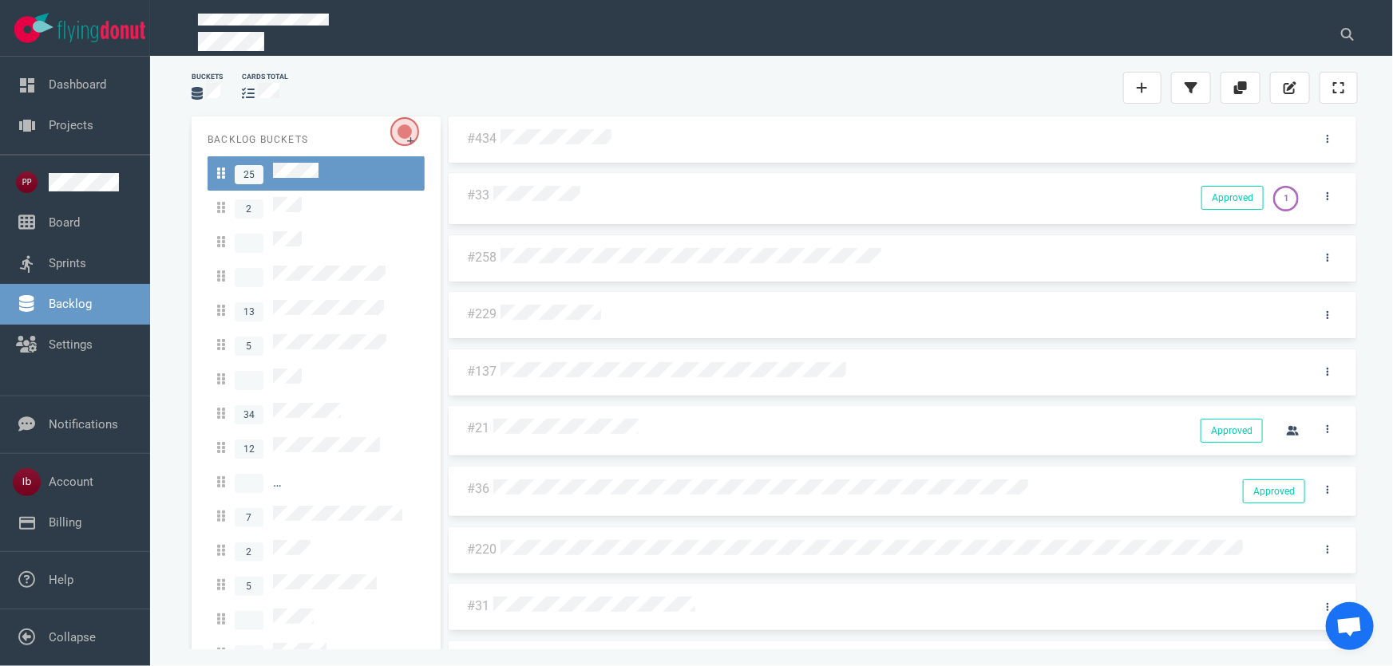
scroll to position [943, 0]
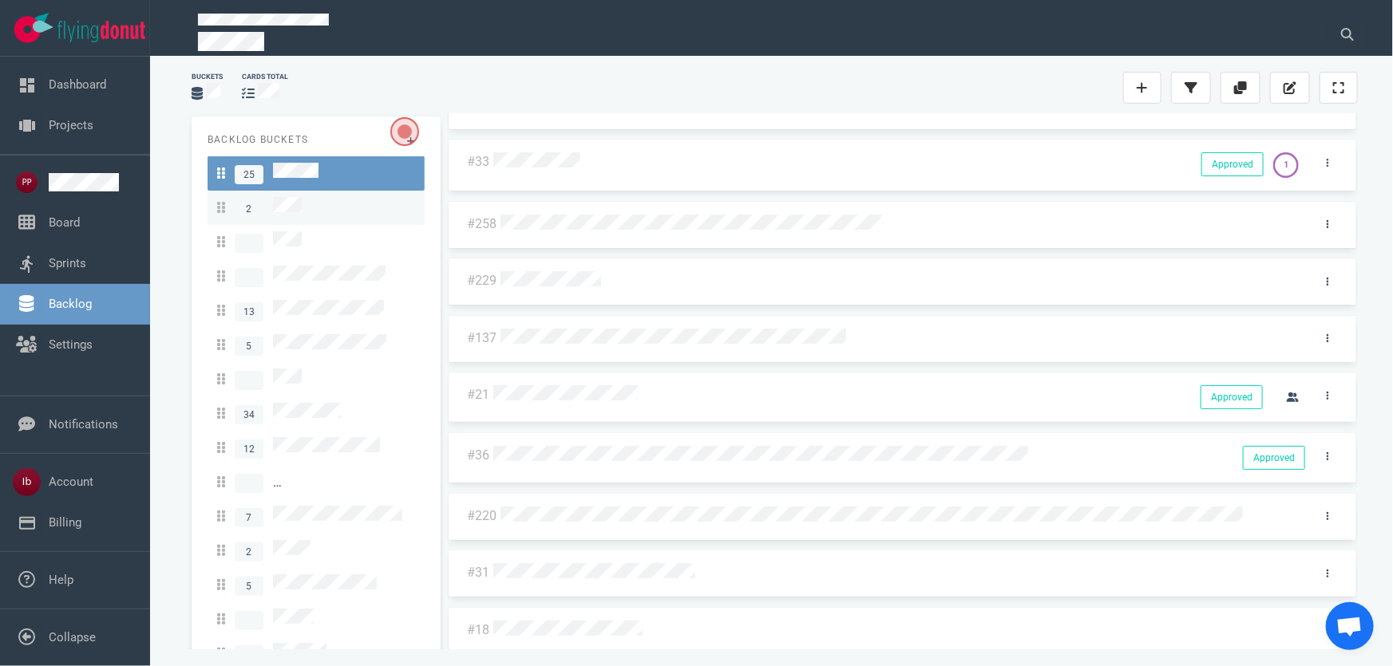
click at [355, 199] on div "2" at bounding box center [316, 208] width 198 height 22
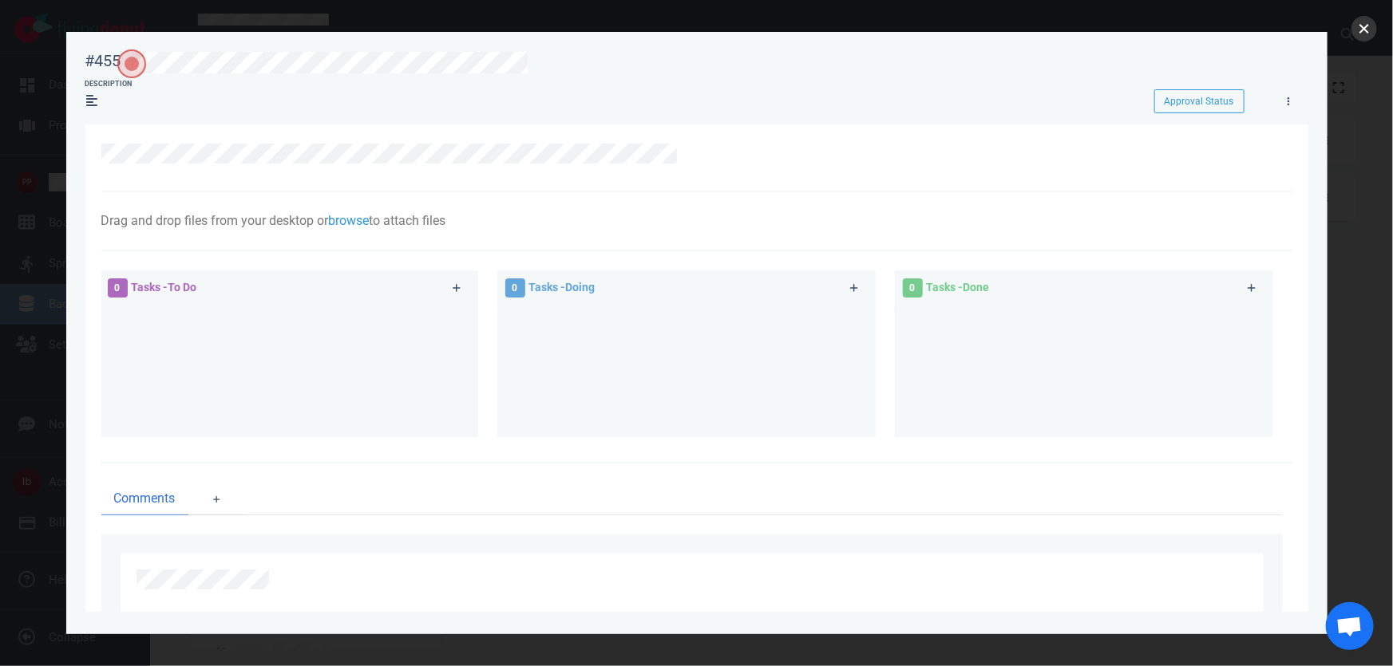
click at [1366, 27] on button "close" at bounding box center [1364, 29] width 26 height 26
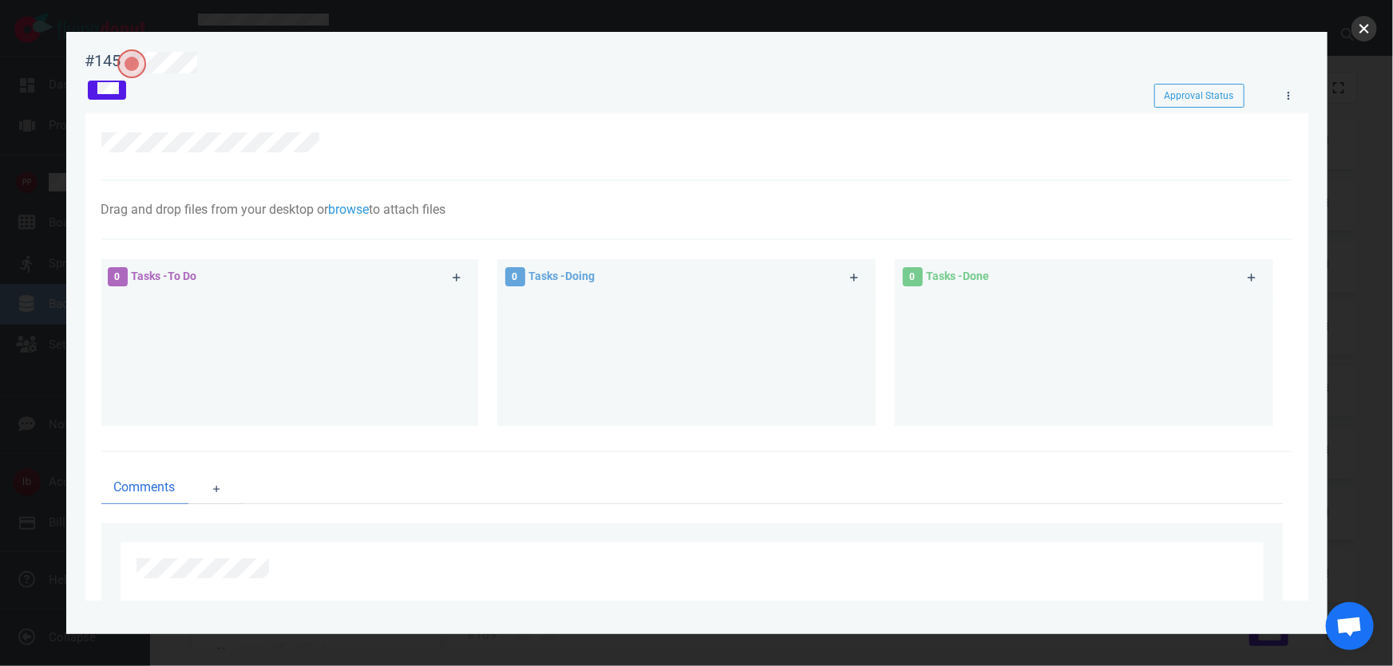
click at [1357, 26] on button "close" at bounding box center [1364, 29] width 26 height 26
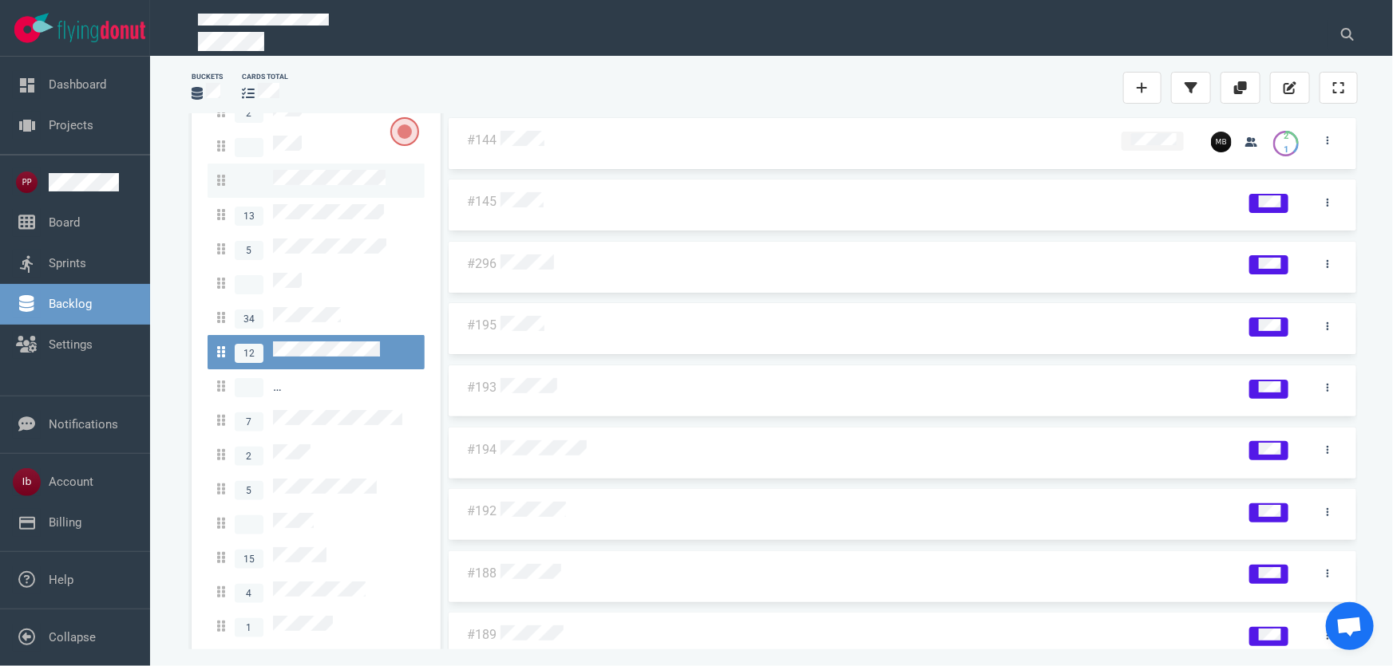
scroll to position [96, 0]
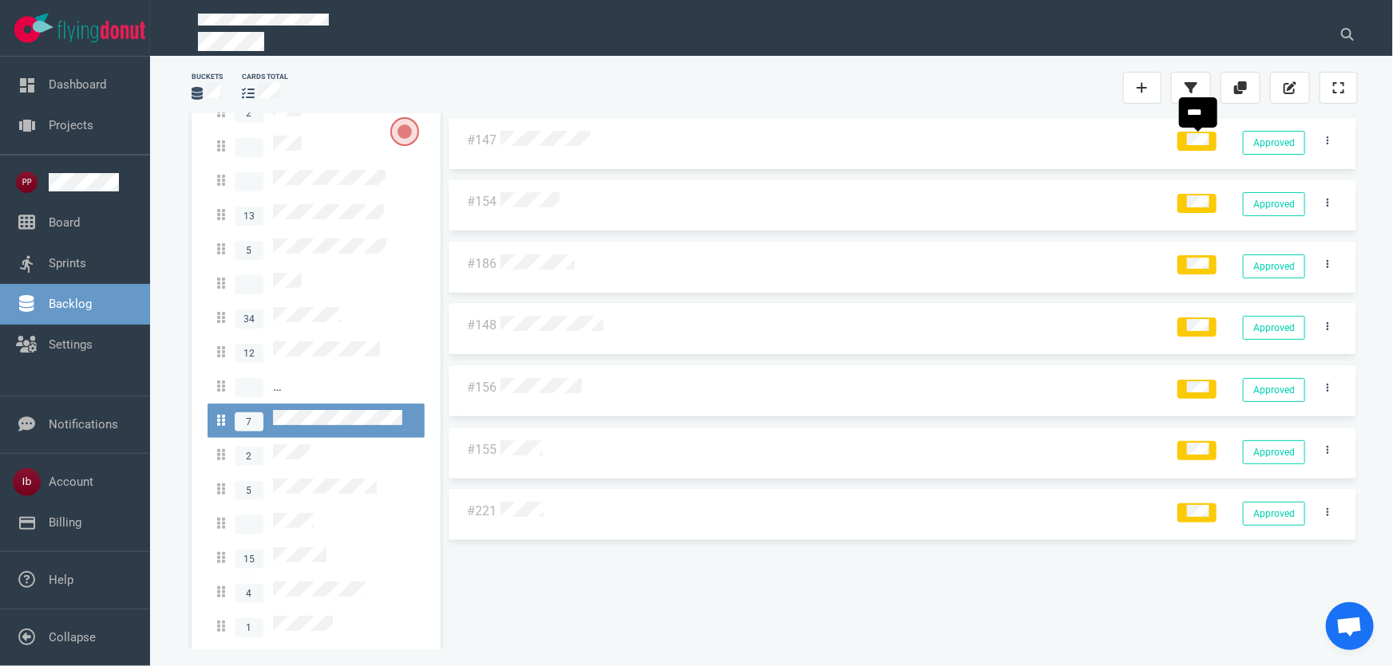
click at [1198, 163] on div "#147 Approved Approved" at bounding box center [903, 143] width 908 height 51
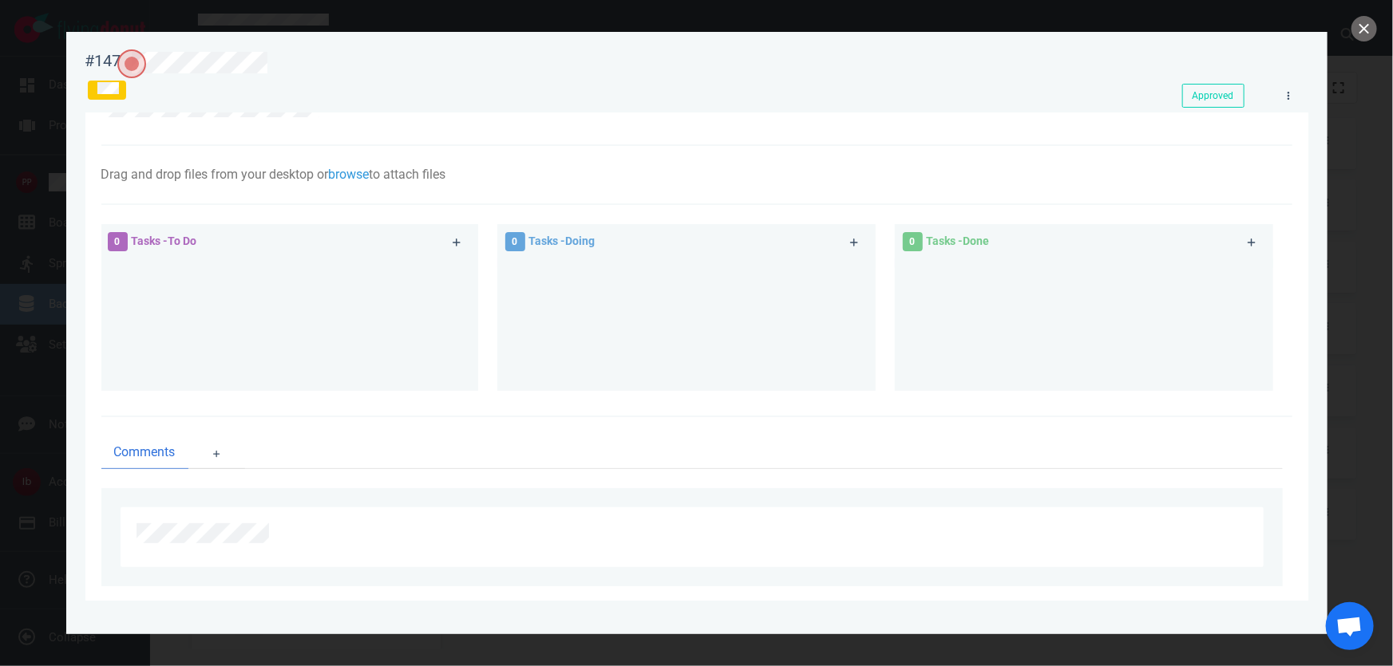
scroll to position [54, 0]
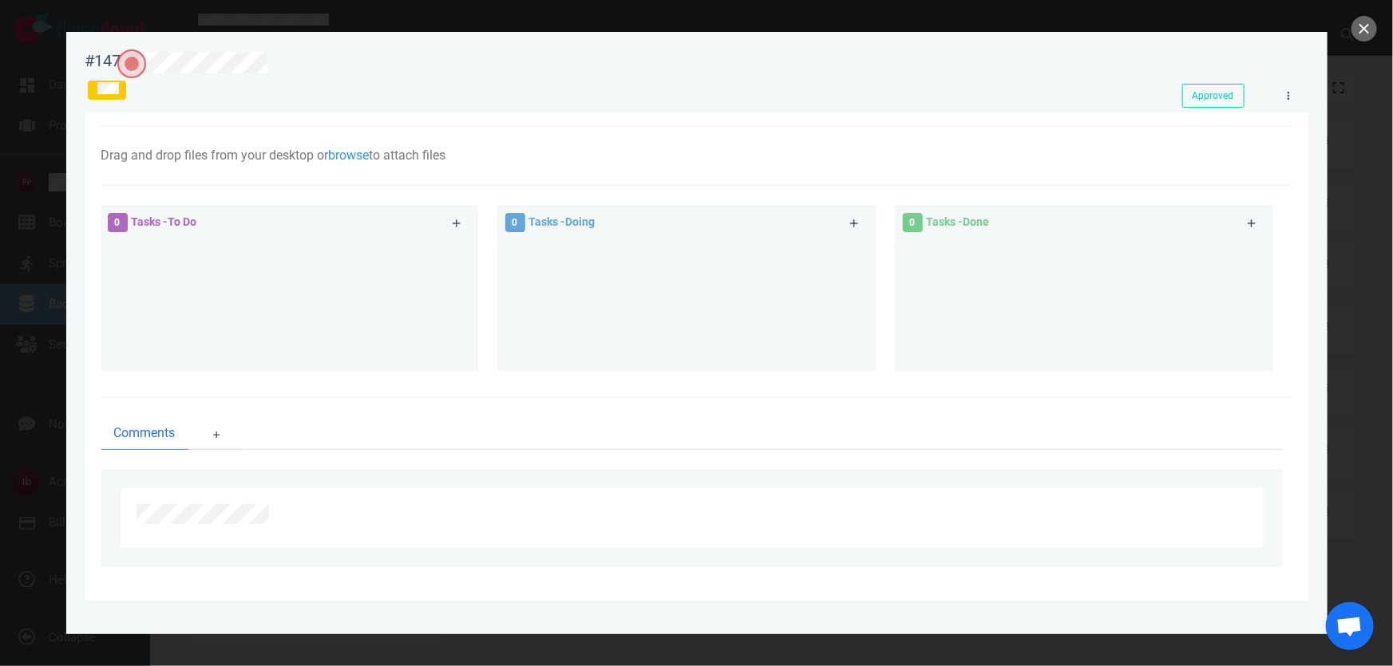
click at [67, 133] on section "#147 Approved Approved Drag and drop files from your desktop or browse to attac…" at bounding box center [696, 327] width 1261 height 590
click at [49, 138] on div at bounding box center [696, 333] width 1393 height 666
click at [1362, 34] on button "close" at bounding box center [1364, 29] width 26 height 26
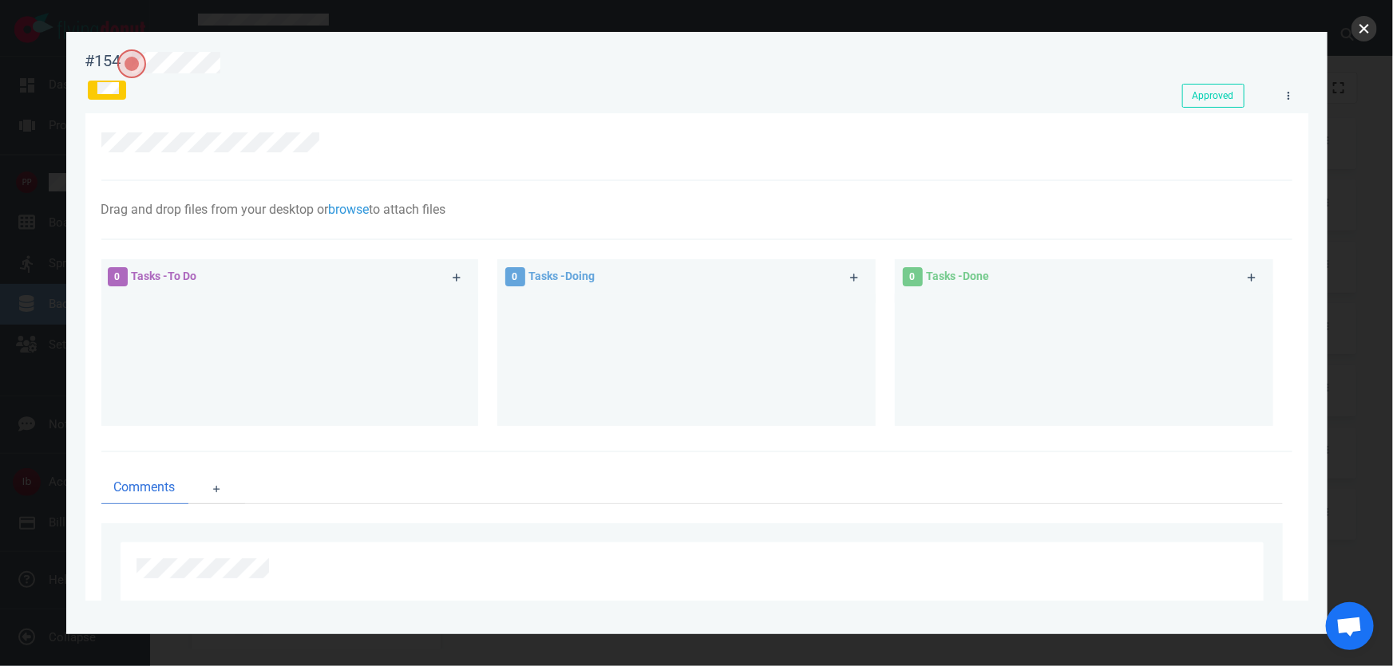
click at [1358, 23] on button "close" at bounding box center [1364, 29] width 26 height 26
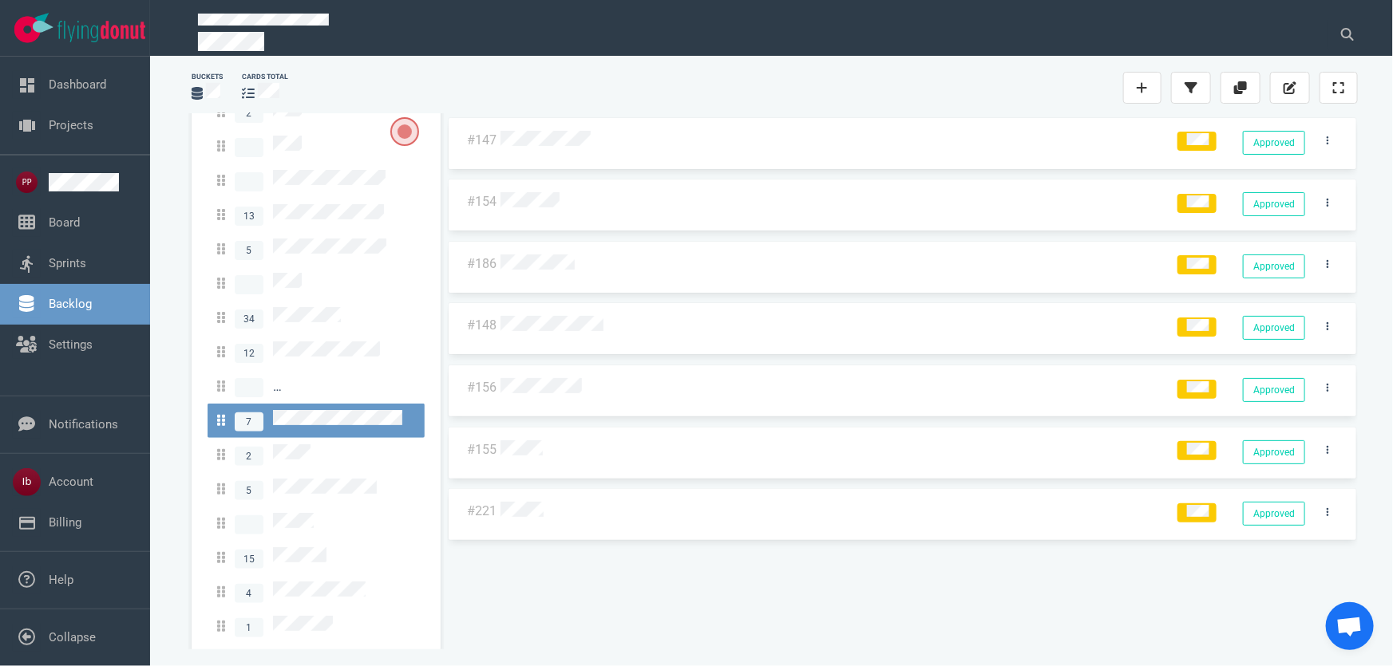
click at [533, 500] on div at bounding box center [829, 511] width 665 height 38
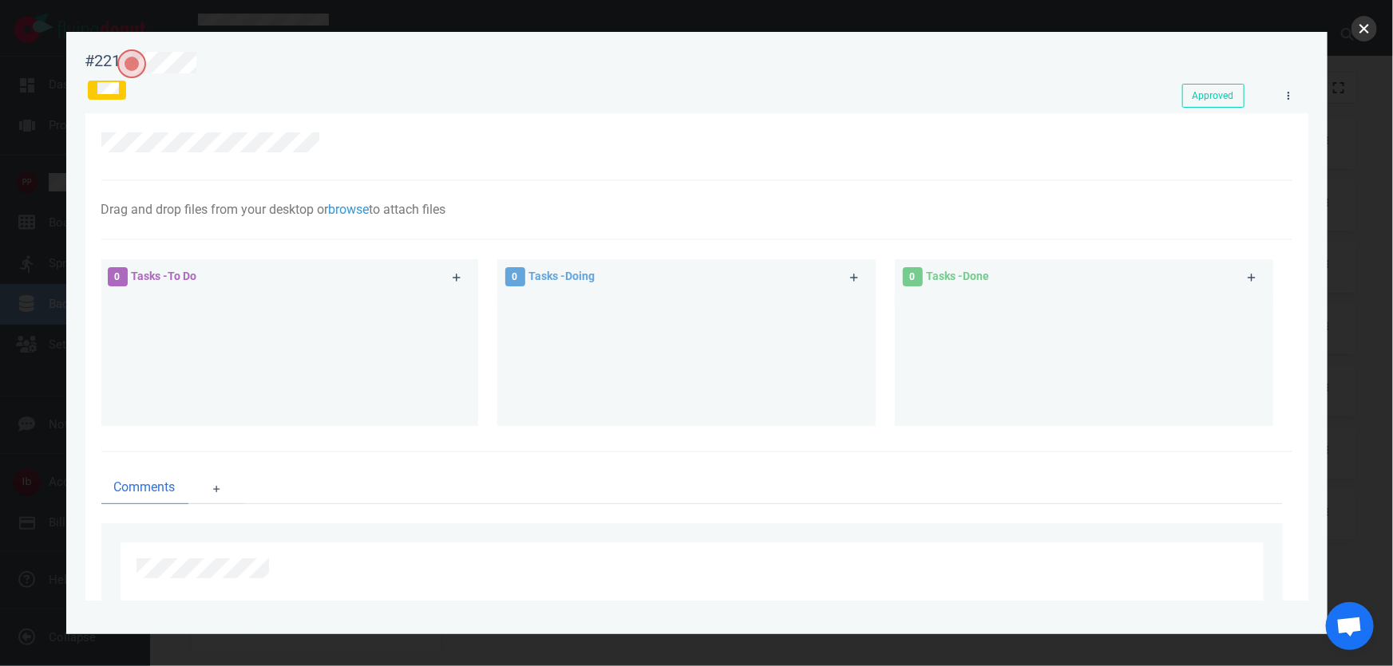
click at [1365, 32] on button "close" at bounding box center [1364, 29] width 26 height 26
click at [1362, 23] on button "close" at bounding box center [1364, 29] width 26 height 26
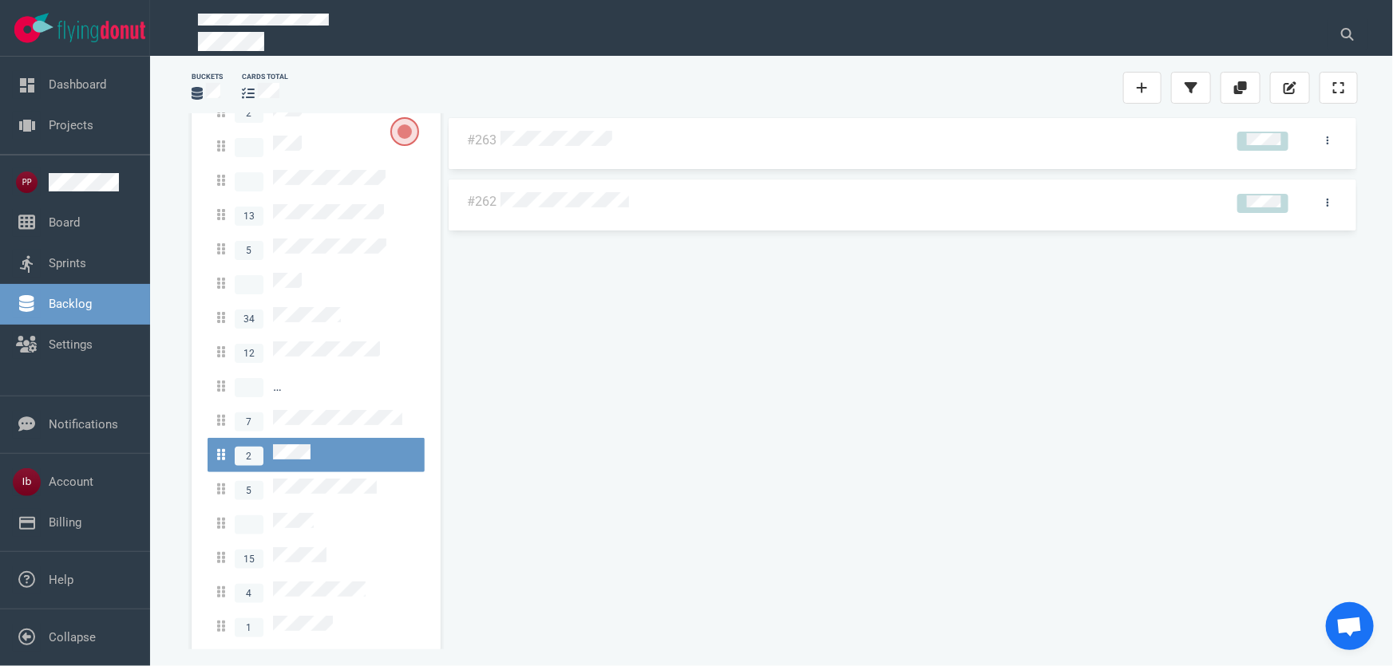
click at [529, 213] on div "#263 #262" at bounding box center [902, 375] width 911 height 517
click at [555, 195] on div "#262 #263 #262" at bounding box center [902, 375] width 911 height 517
click at [554, 148] on div at bounding box center [857, 141] width 715 height 21
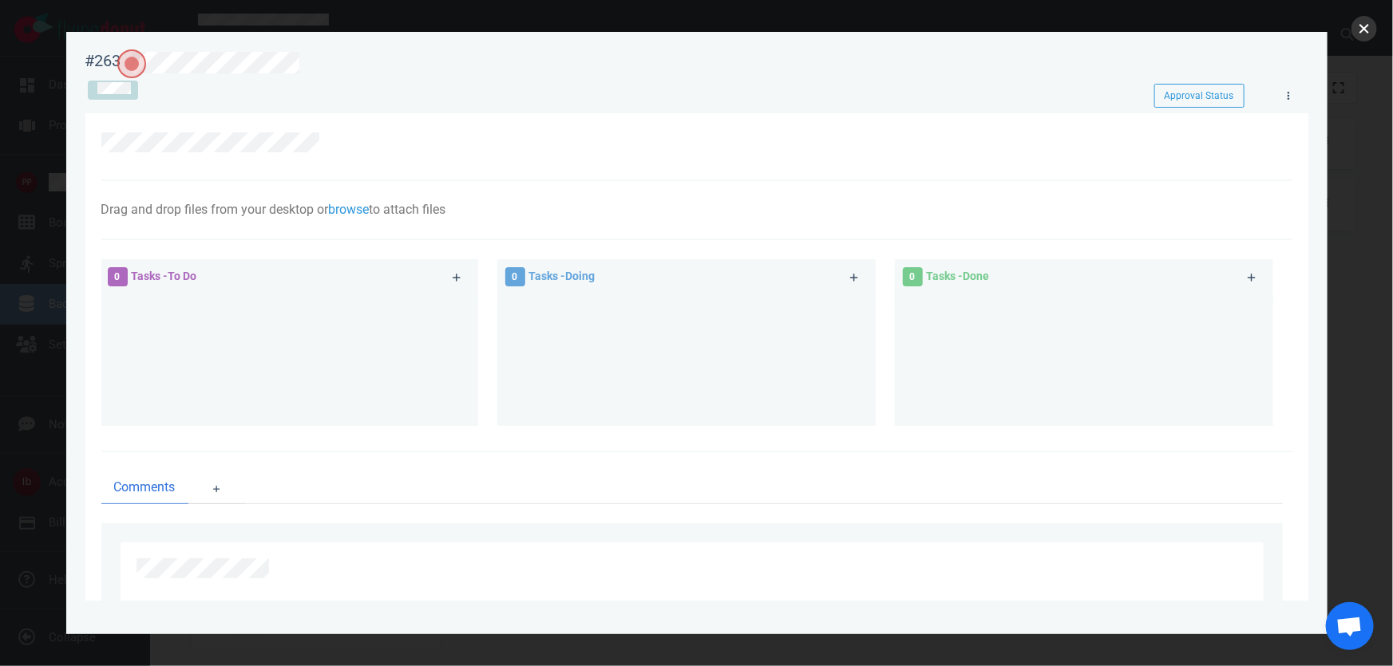
click at [1367, 27] on button "close" at bounding box center [1364, 29] width 26 height 26
click at [1369, 23] on button "close" at bounding box center [1364, 29] width 26 height 26
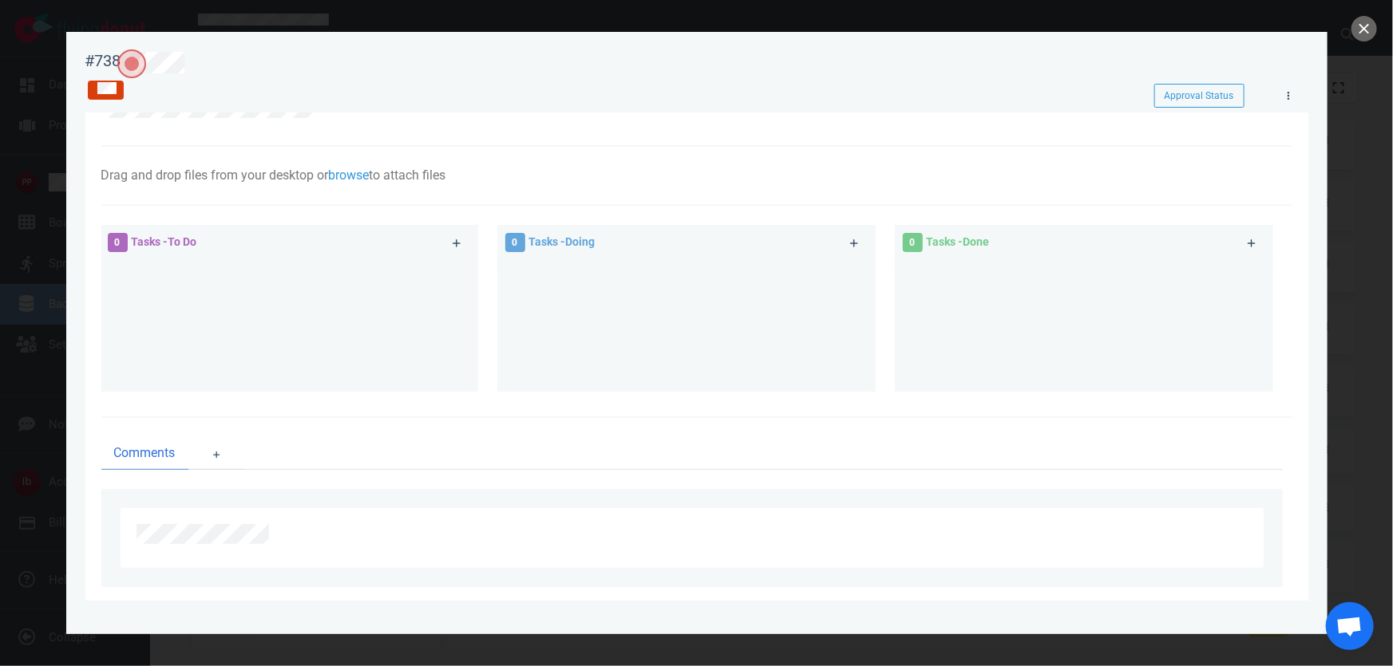
scroll to position [54, 0]
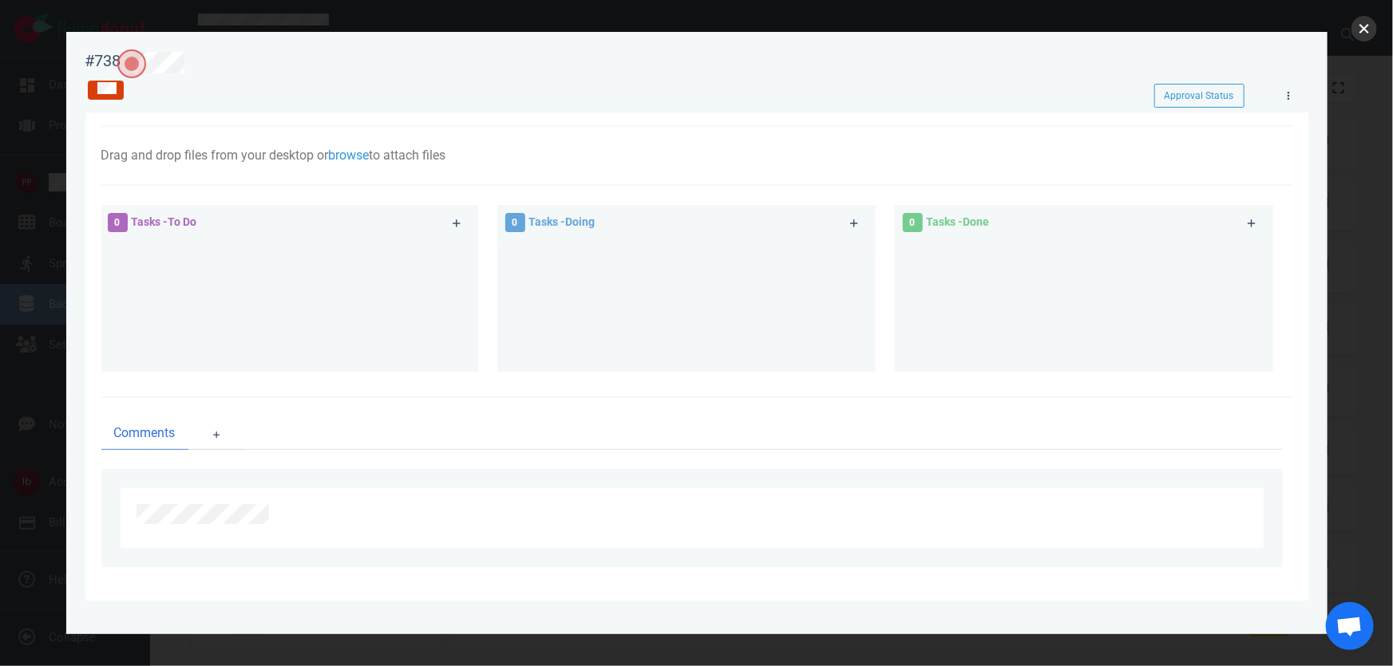
click at [1360, 23] on button "close" at bounding box center [1364, 29] width 26 height 26
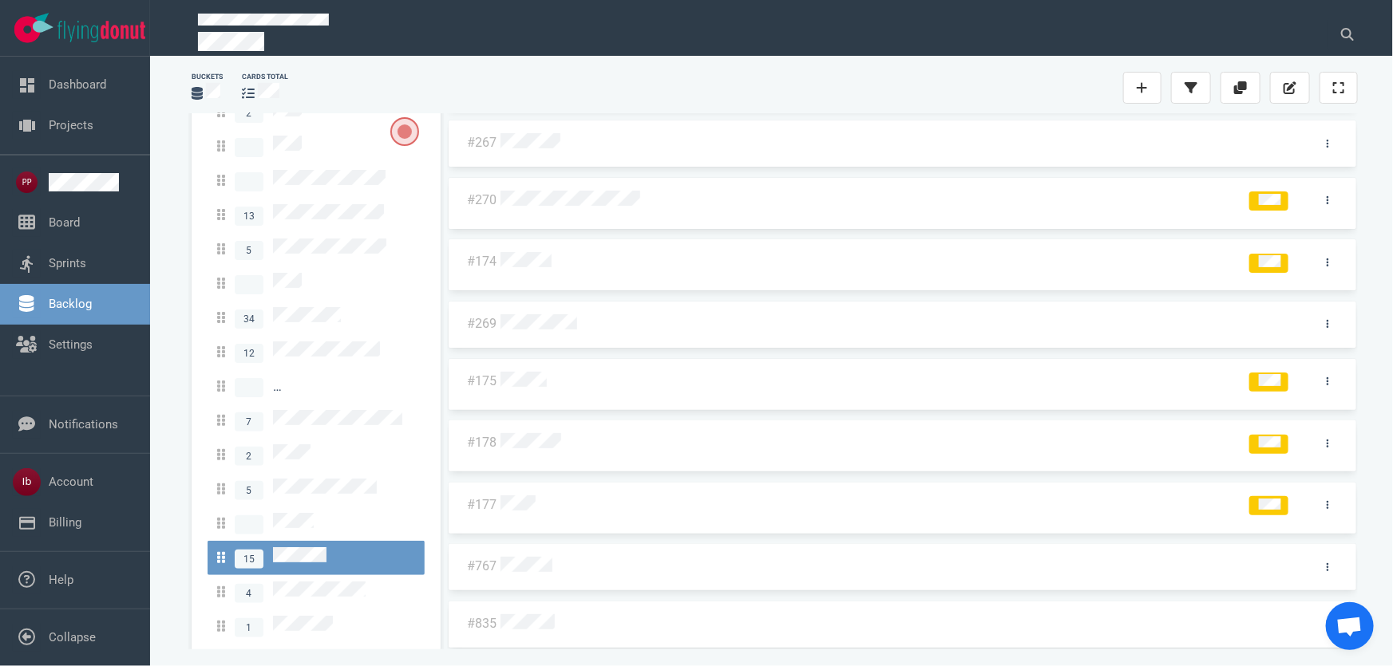
scroll to position [367, 0]
click at [281, 644] on link "1" at bounding box center [316, 661] width 217 height 34
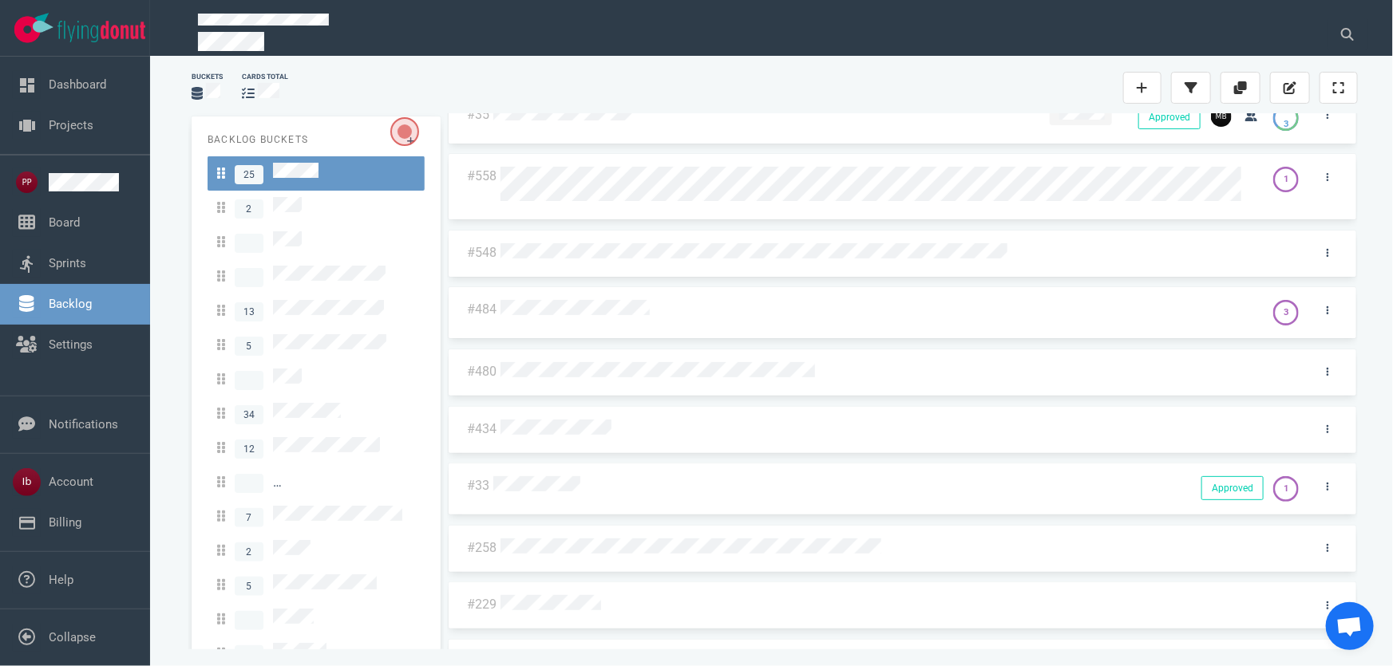
scroll to position [653, 0]
